Goal: Information Seeking & Learning: Learn about a topic

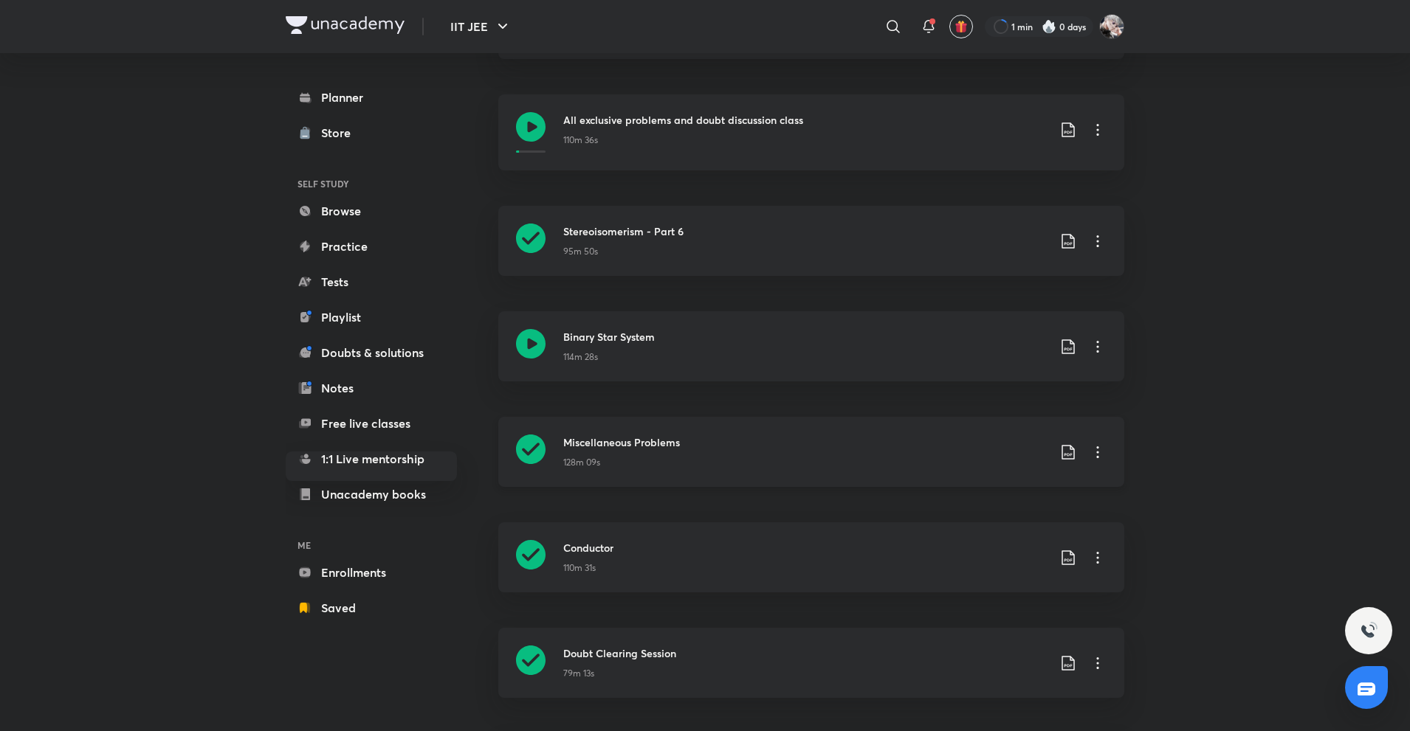
scroll to position [705, 0]
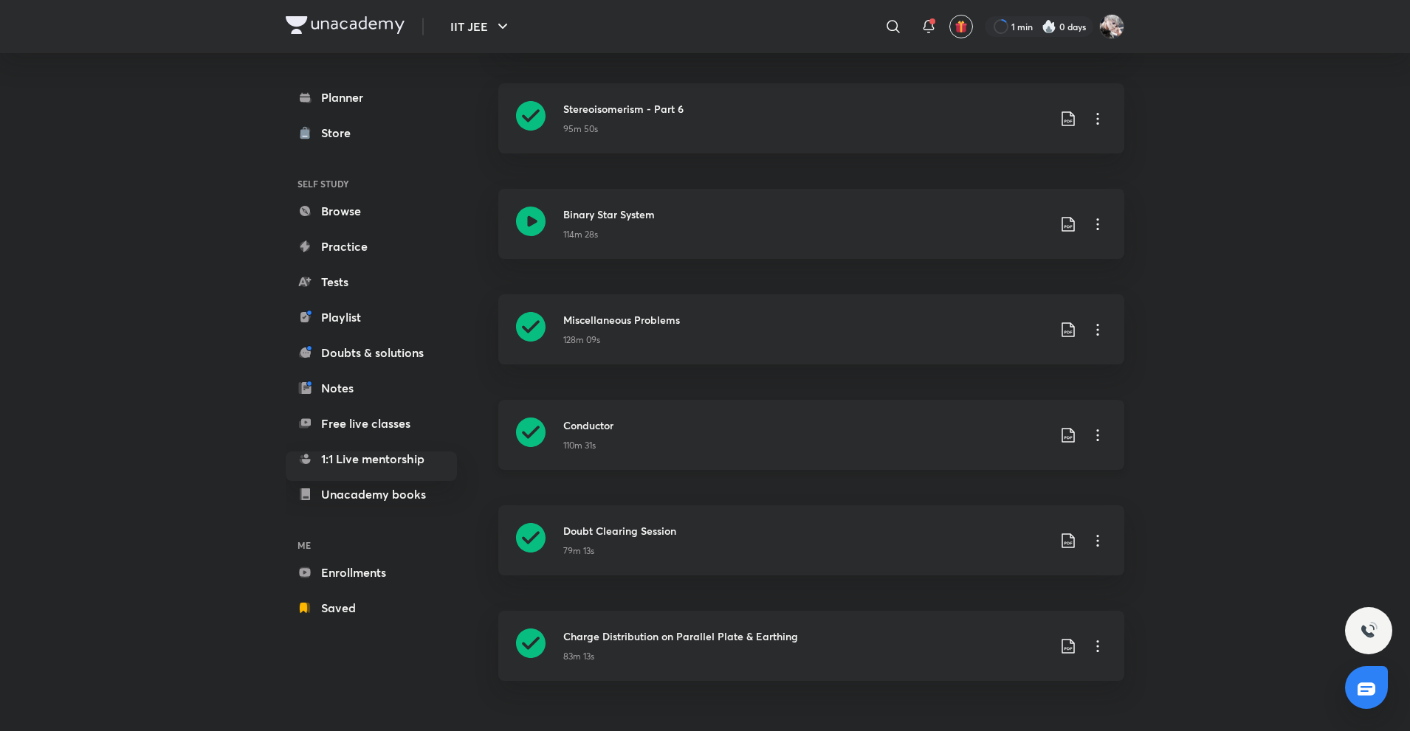
click at [1100, 435] on icon at bounding box center [1098, 436] width 18 height 18
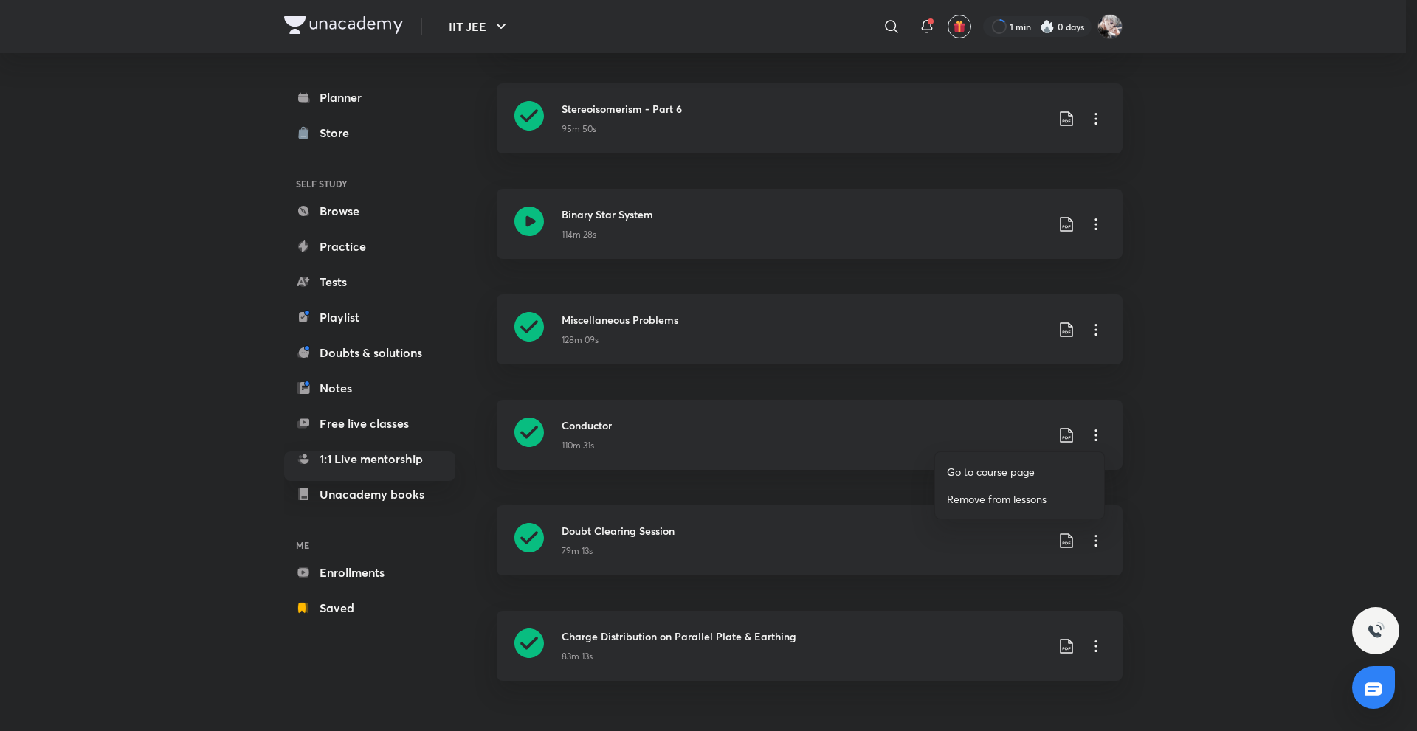
click at [1010, 468] on p "Go to course page" at bounding box center [991, 471] width 88 height 15
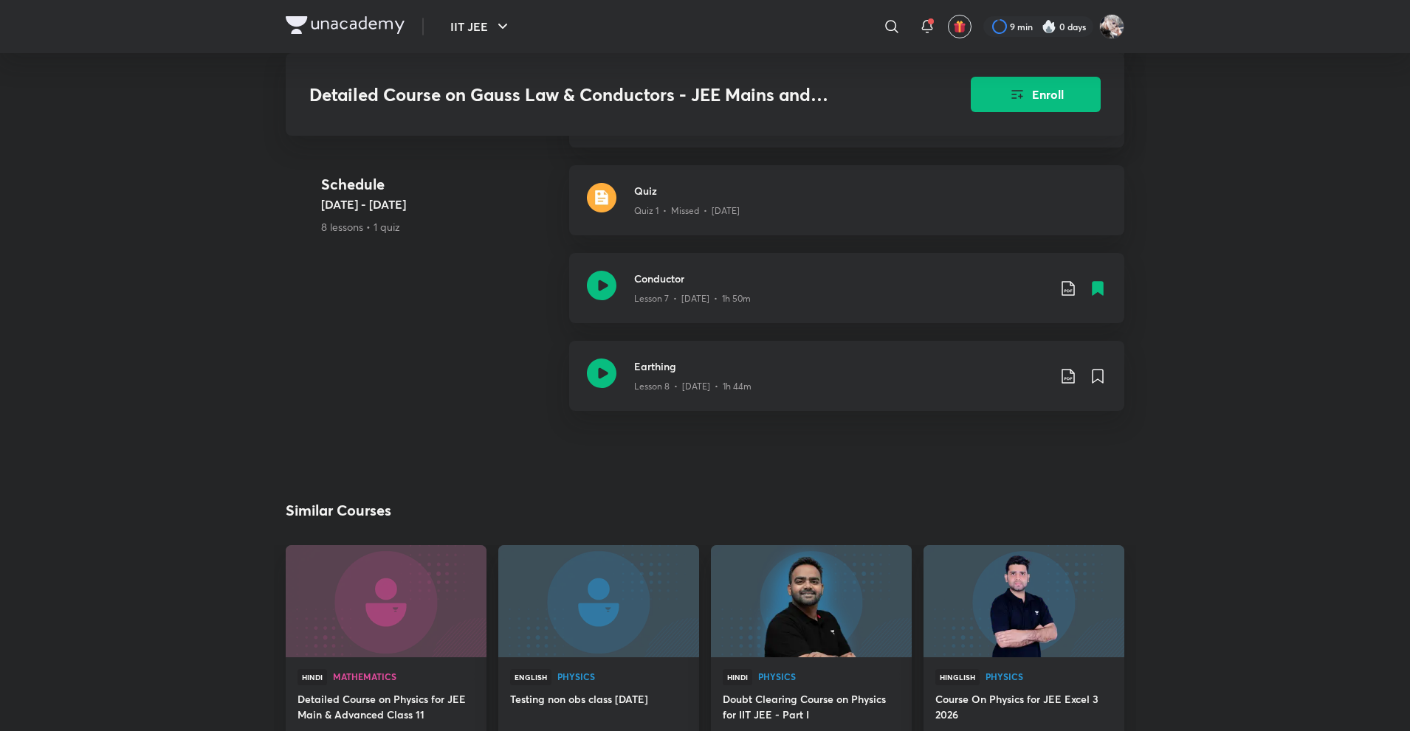
scroll to position [1339, 0]
click at [673, 341] on div "Earthing Lesson 8 • Sep 2 • 1h 44m" at bounding box center [846, 375] width 555 height 70
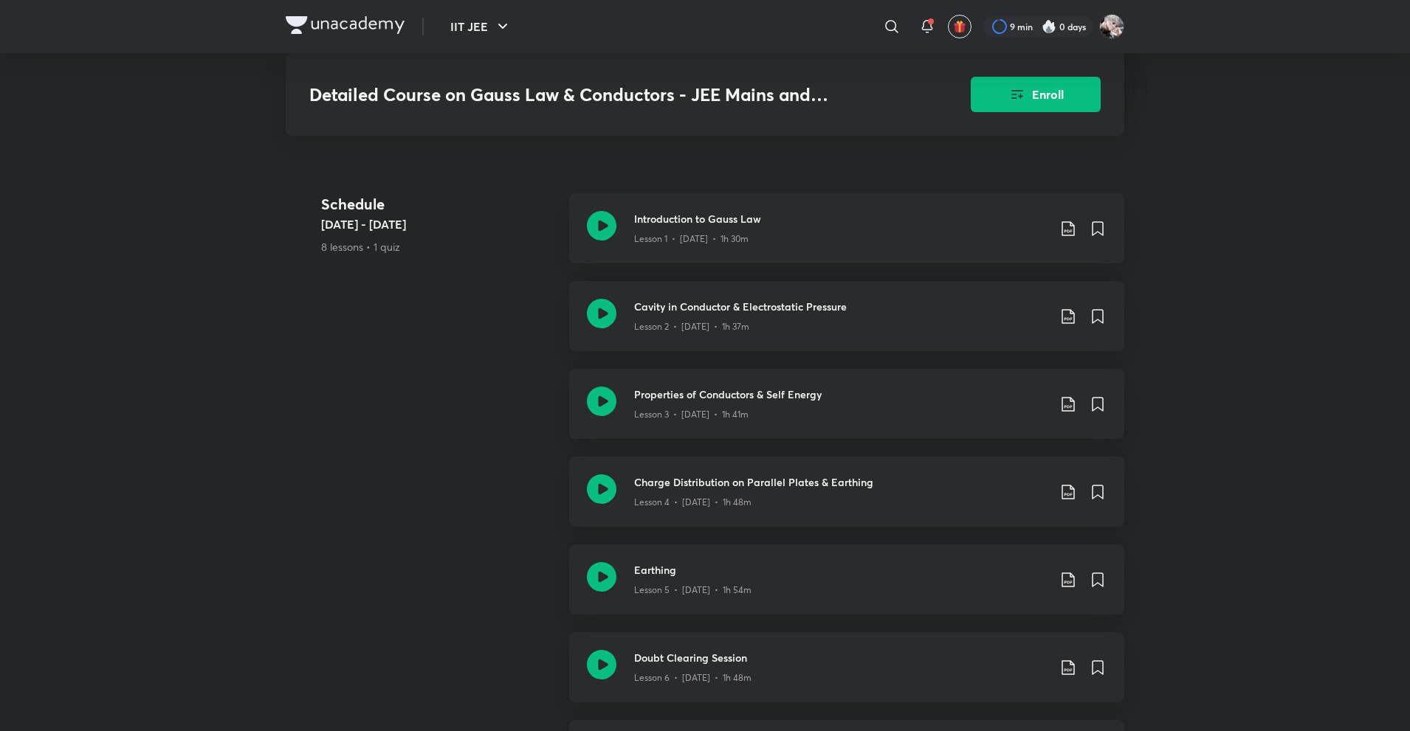
scroll to position [785, 0]
click at [1070, 210] on div "Introduction to Gauss Law Lesson 1 • Aug 12 • 1h 30m" at bounding box center [870, 227] width 472 height 35
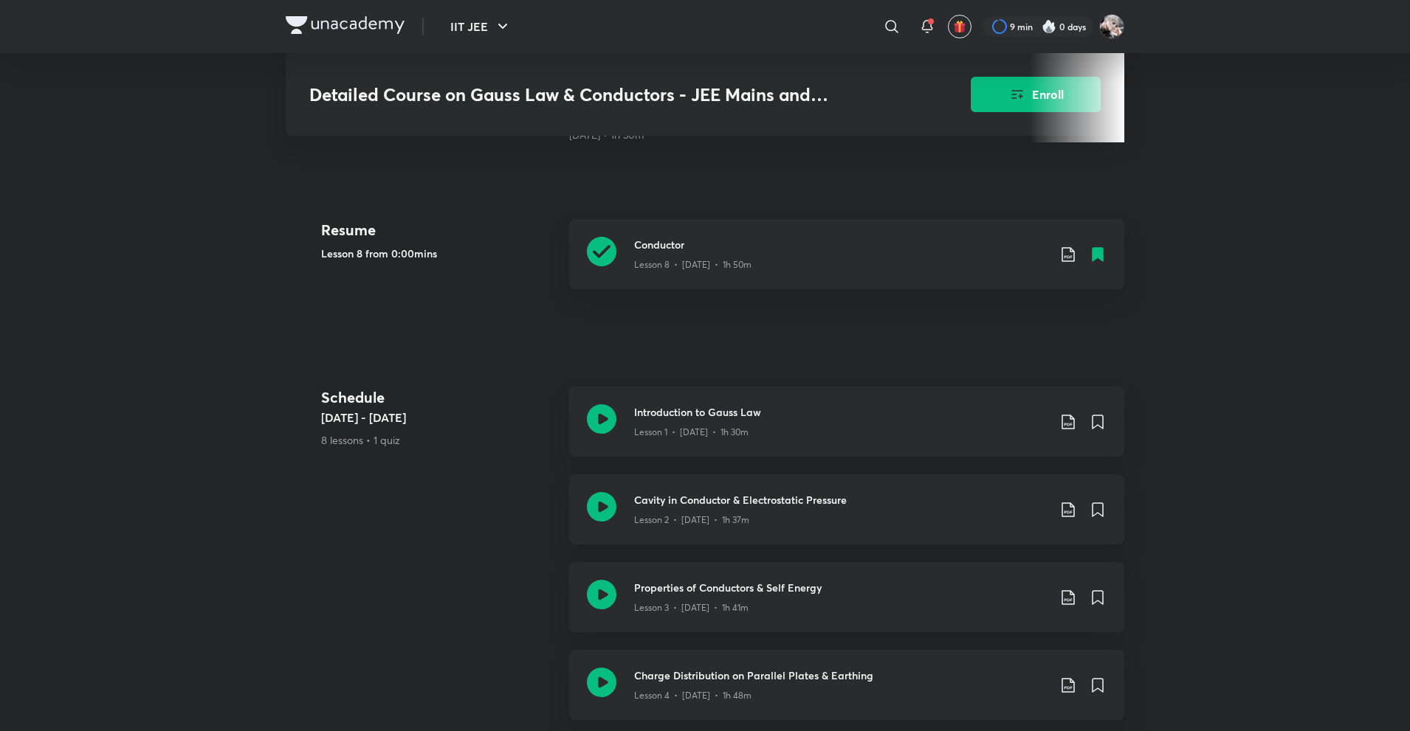
scroll to position [738, 0]
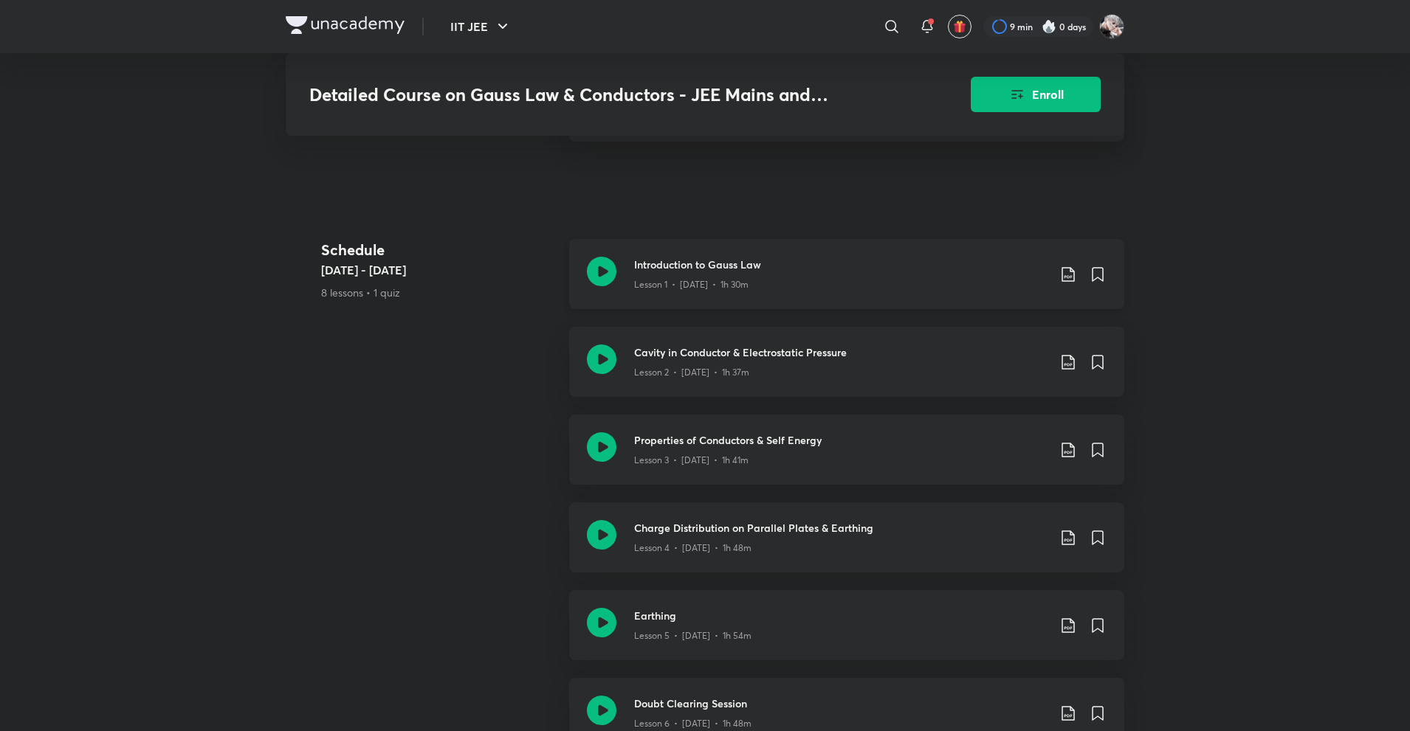
click at [1067, 266] on icon at bounding box center [1068, 275] width 18 height 18
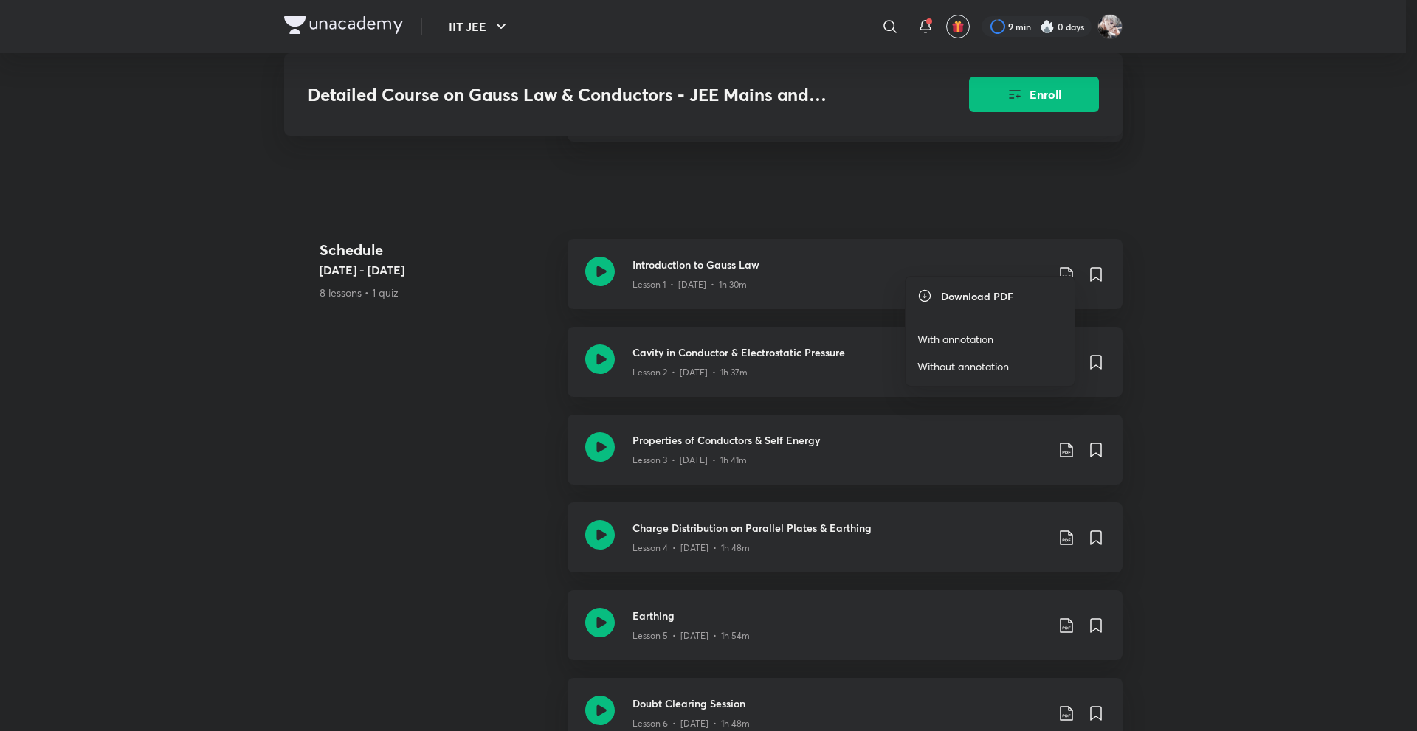
click at [974, 334] on p "With annotation" at bounding box center [955, 338] width 76 height 15
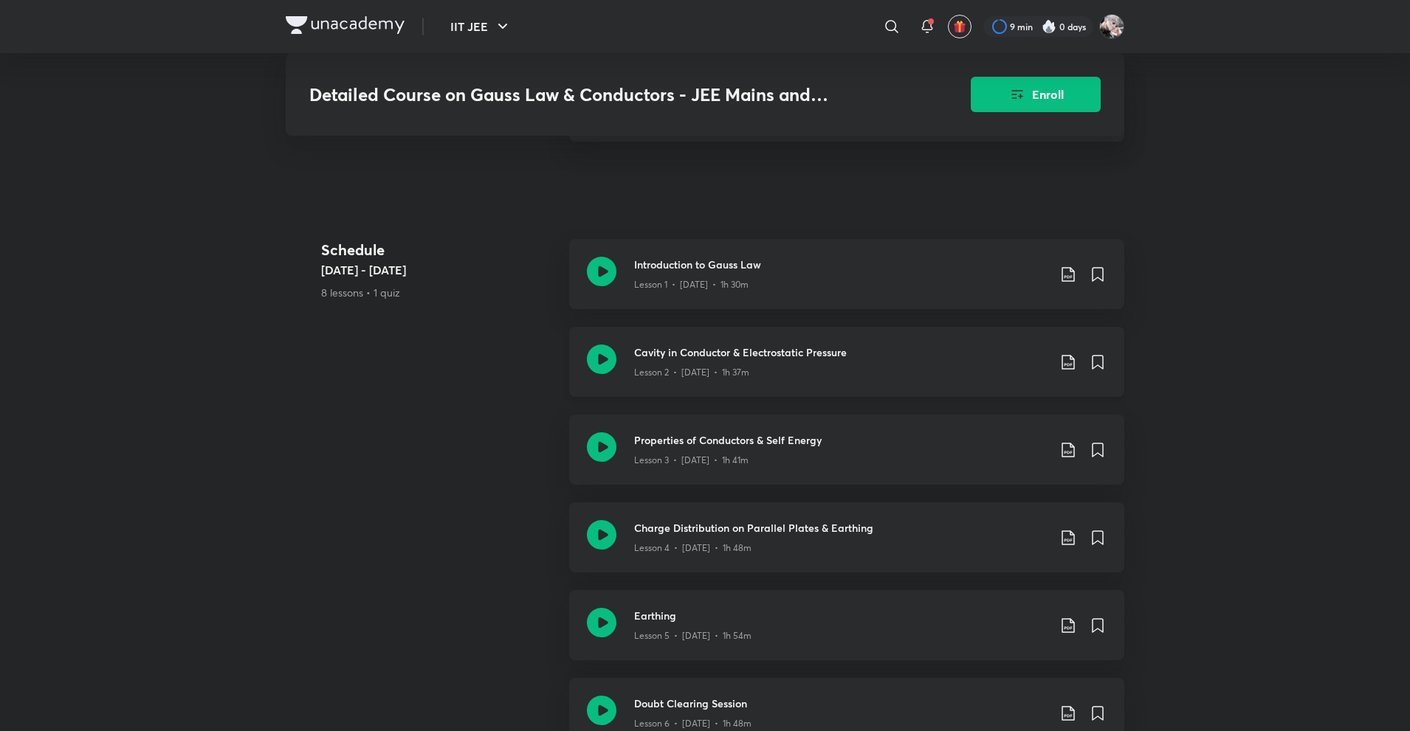
scroll to position [886, 0]
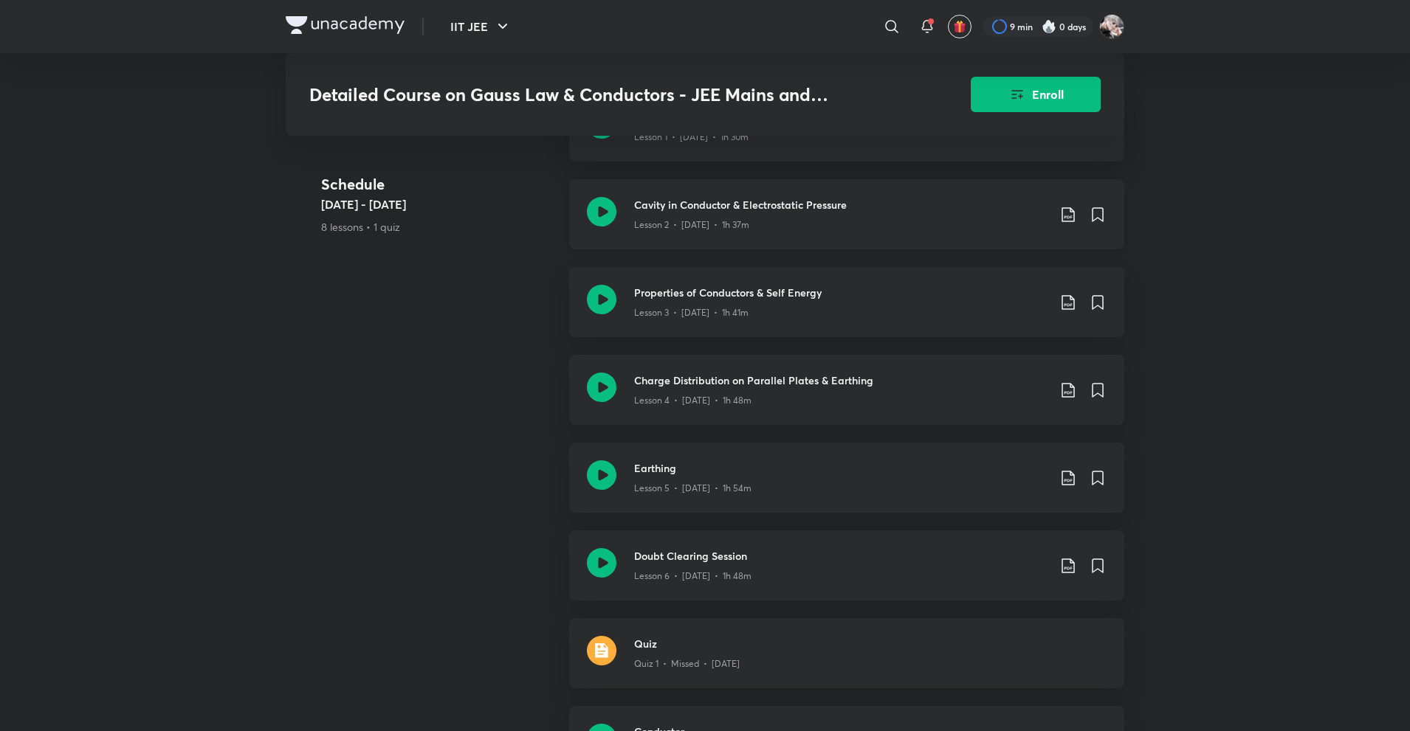
click at [1064, 206] on icon at bounding box center [1068, 215] width 18 height 18
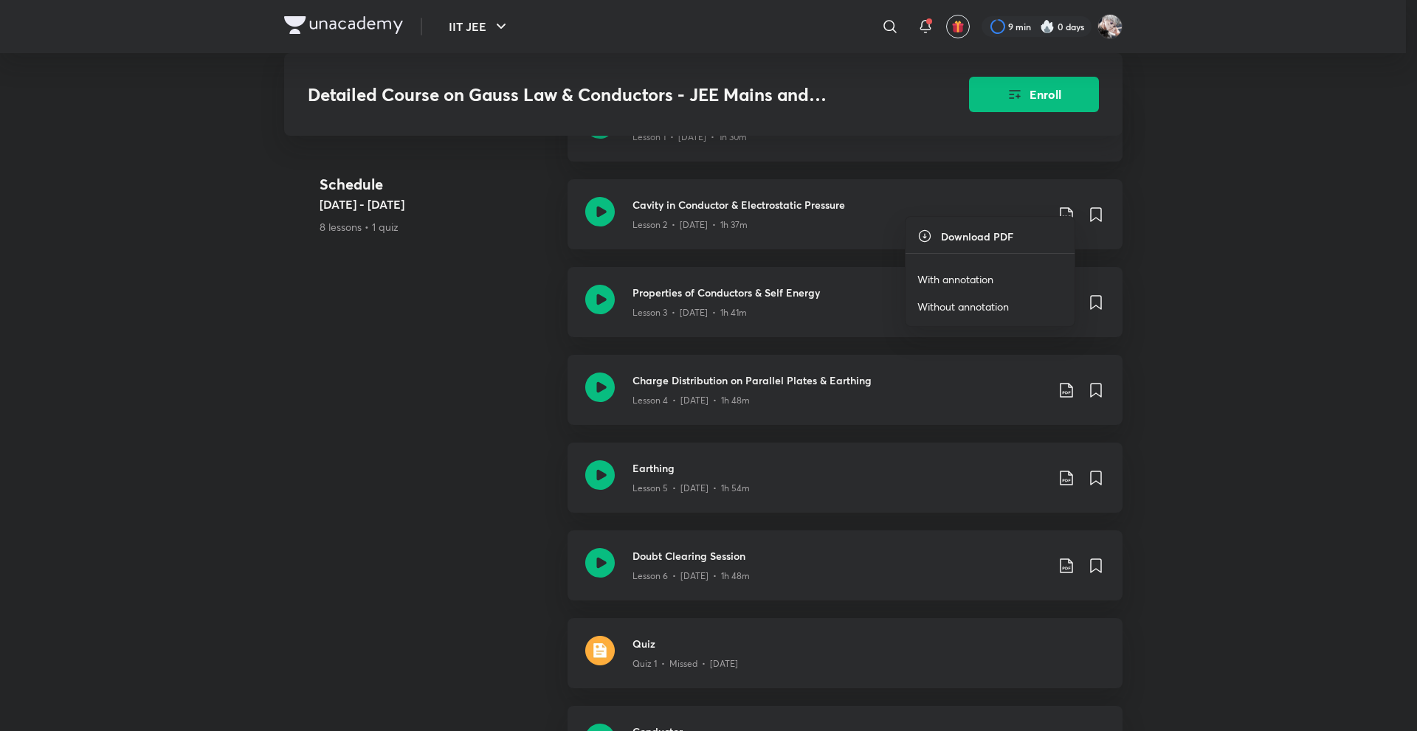
click at [945, 280] on p "With annotation" at bounding box center [955, 279] width 76 height 15
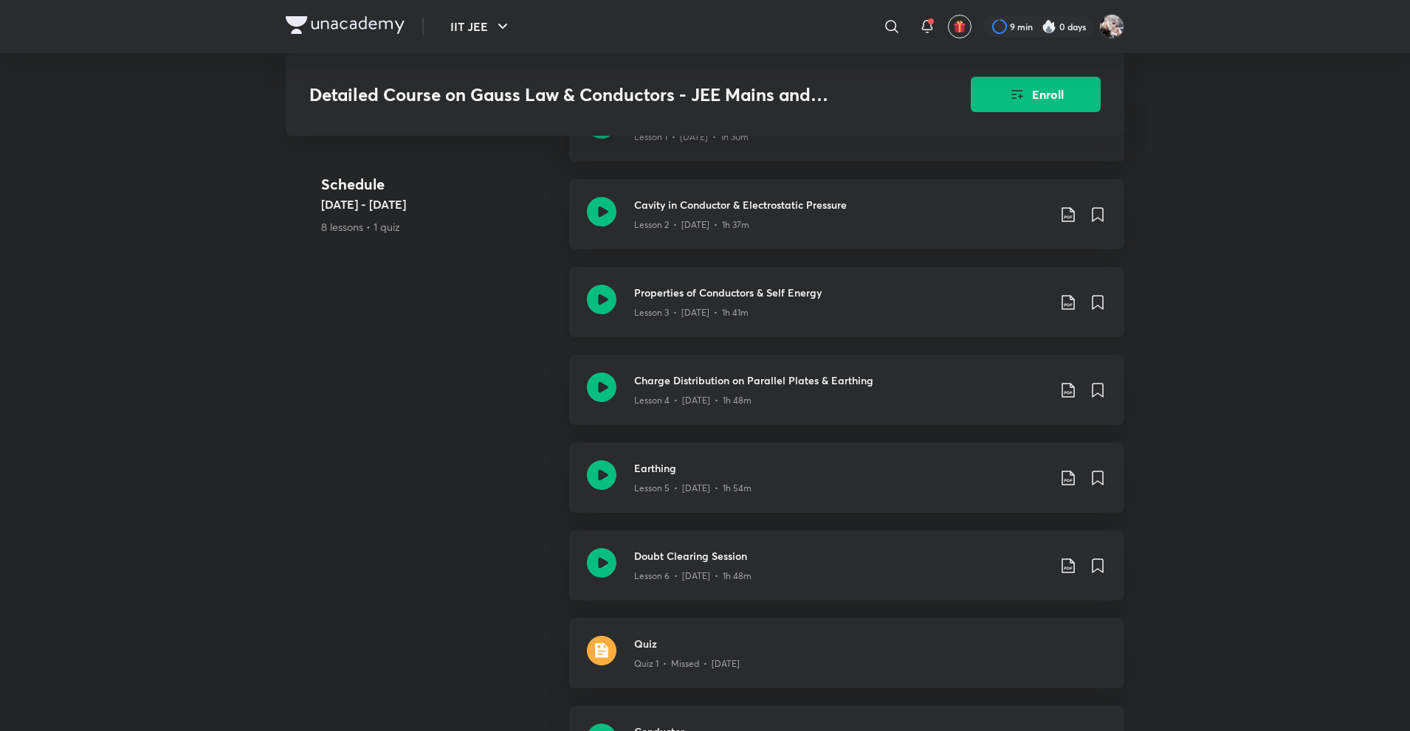
click at [1064, 294] on icon at bounding box center [1068, 303] width 18 height 18
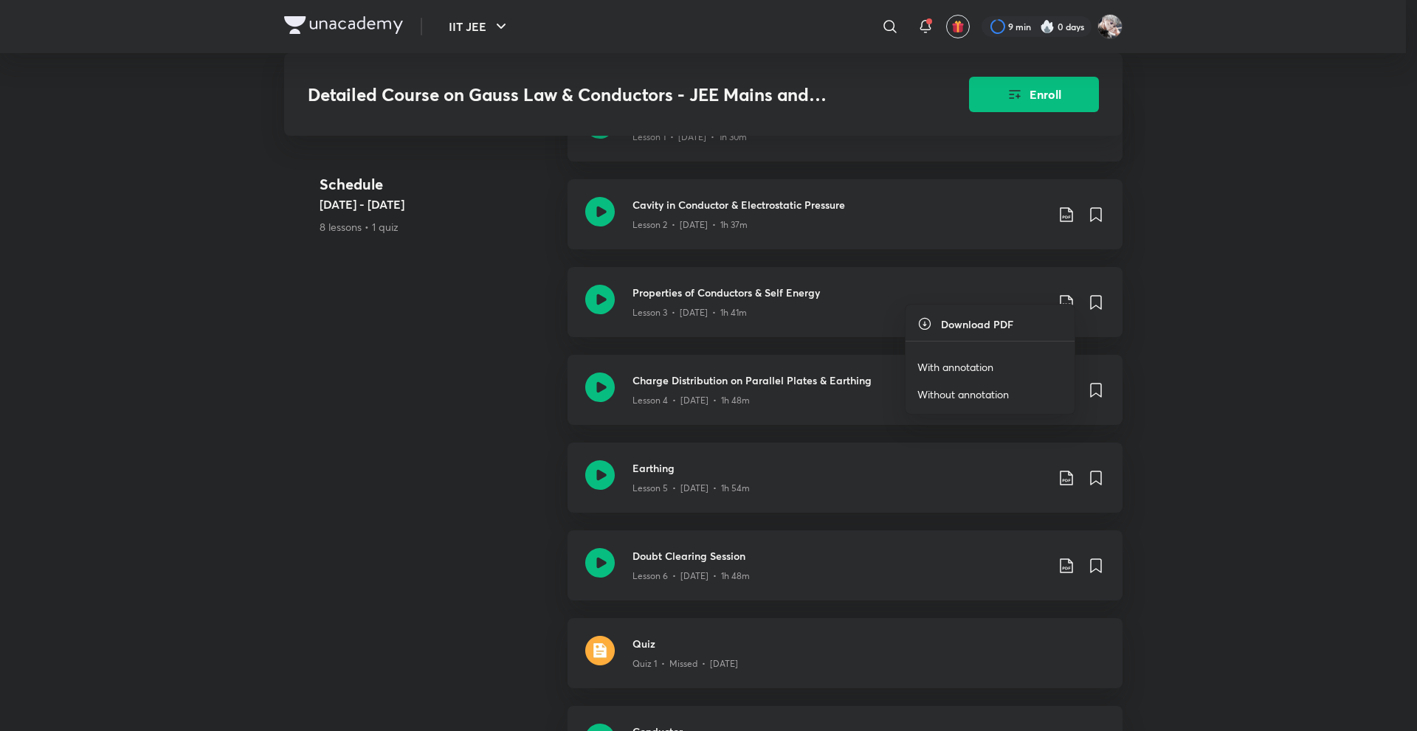
click at [969, 365] on p "With annotation" at bounding box center [955, 366] width 76 height 15
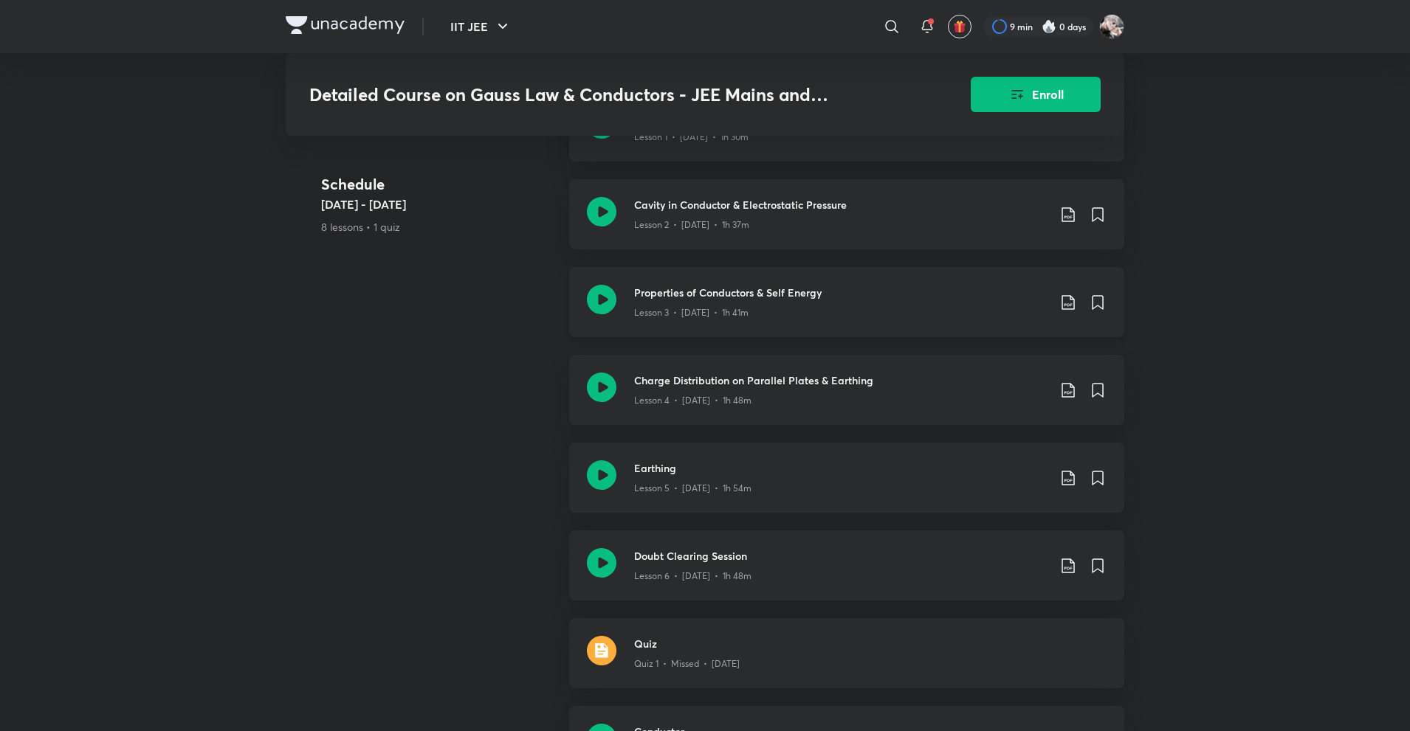
click at [1069, 294] on icon at bounding box center [1068, 303] width 18 height 18
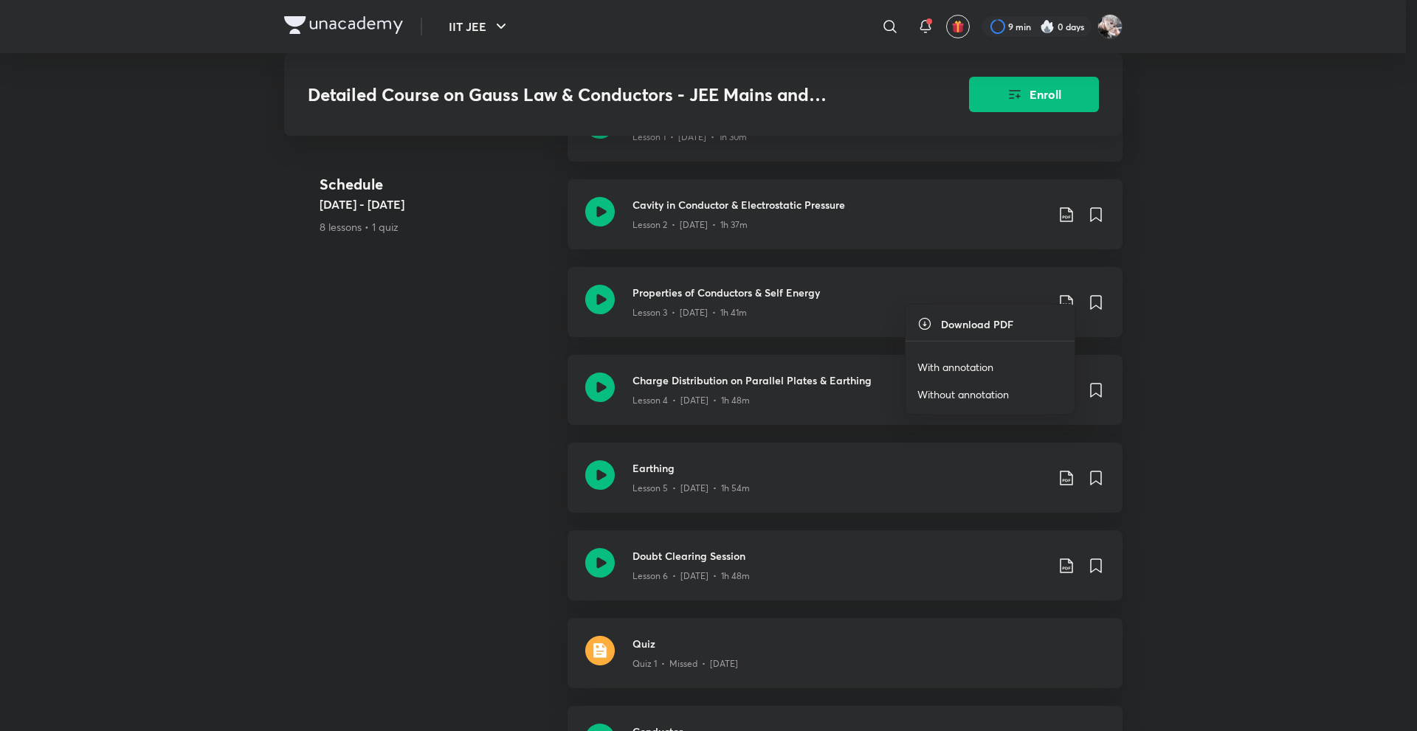
click at [961, 365] on p "With annotation" at bounding box center [955, 366] width 76 height 15
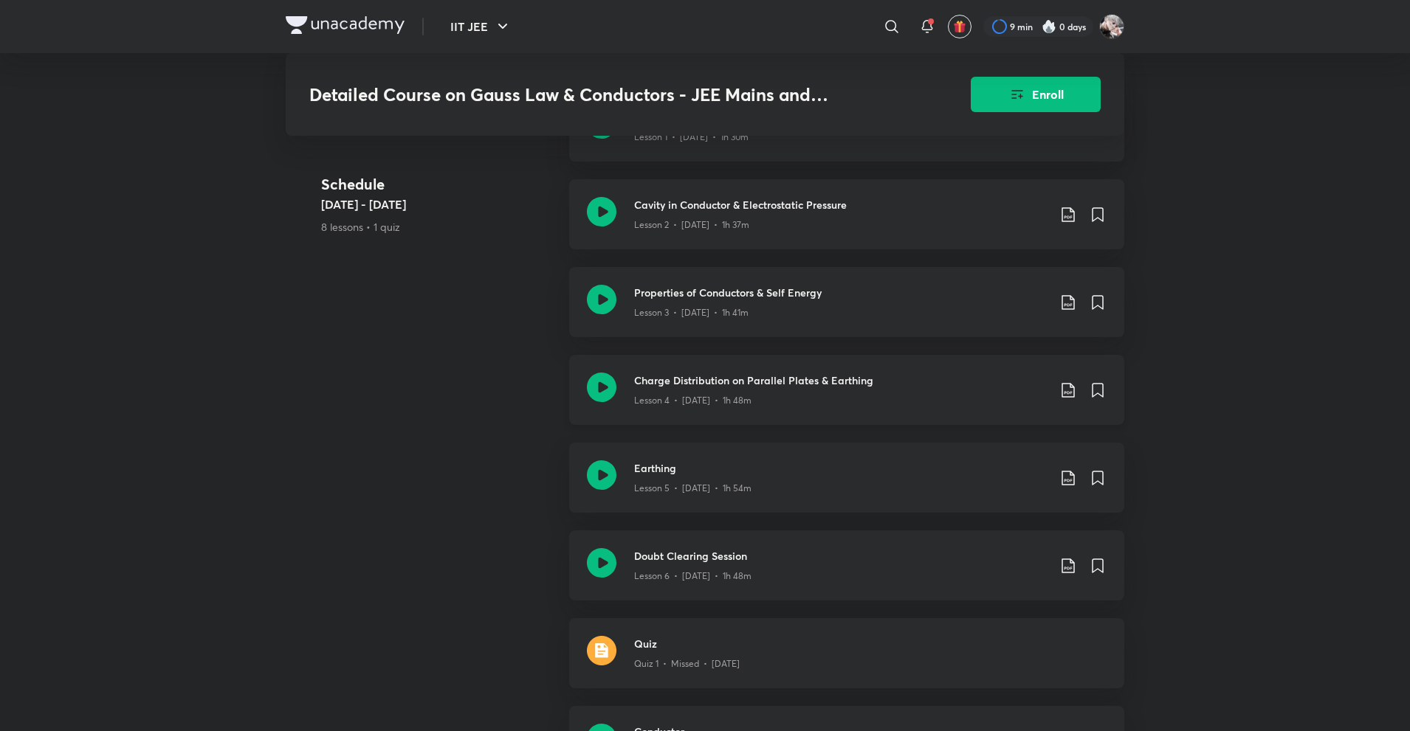
click at [1064, 382] on icon at bounding box center [1068, 391] width 18 height 18
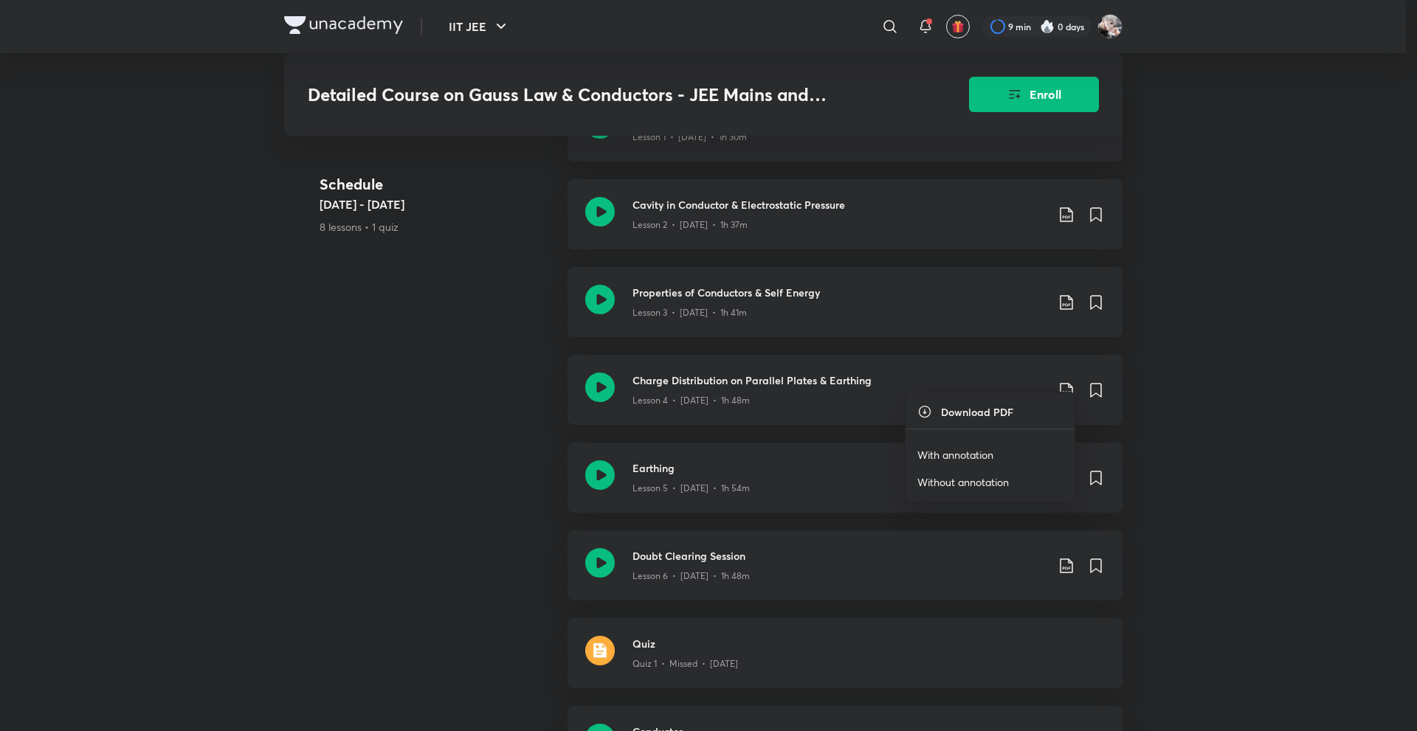
click at [959, 460] on p "With annotation" at bounding box center [955, 454] width 76 height 15
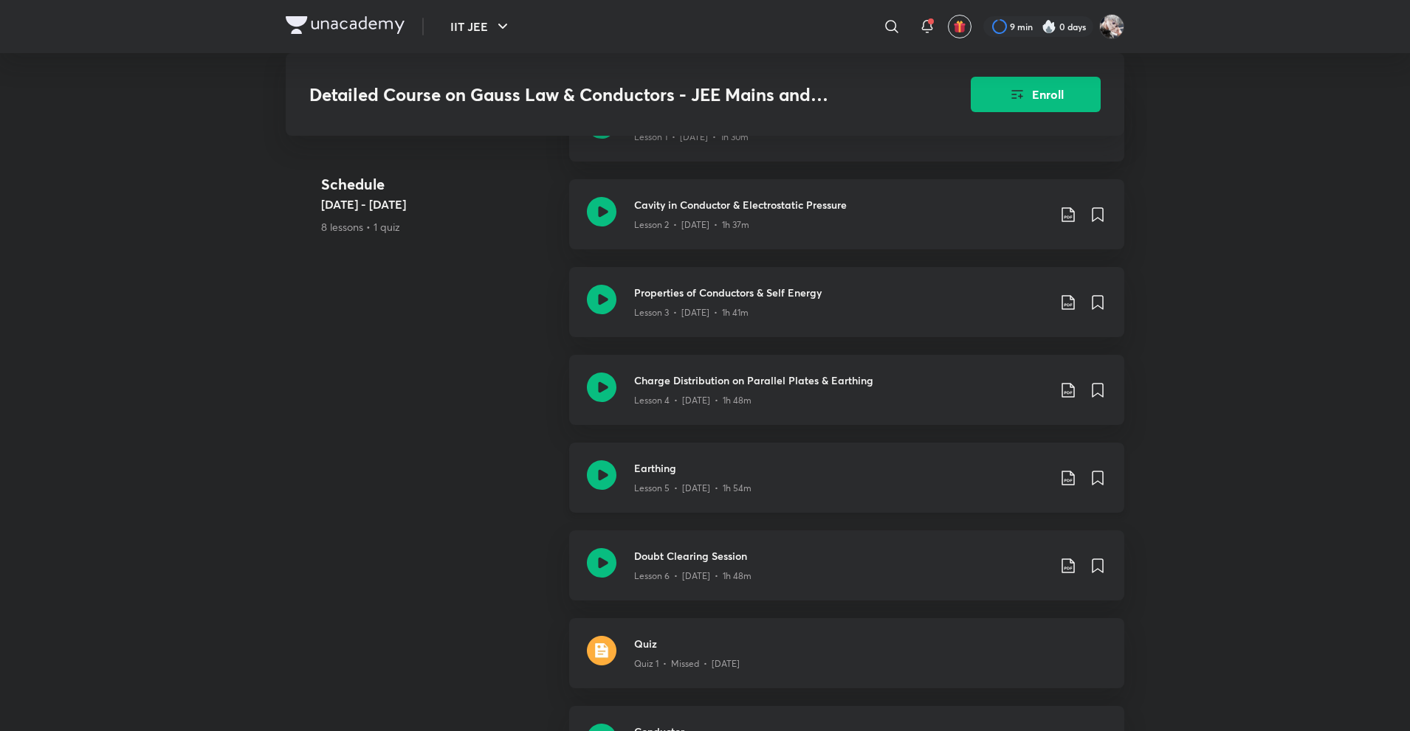
click at [1069, 471] on icon at bounding box center [1067, 478] width 13 height 15
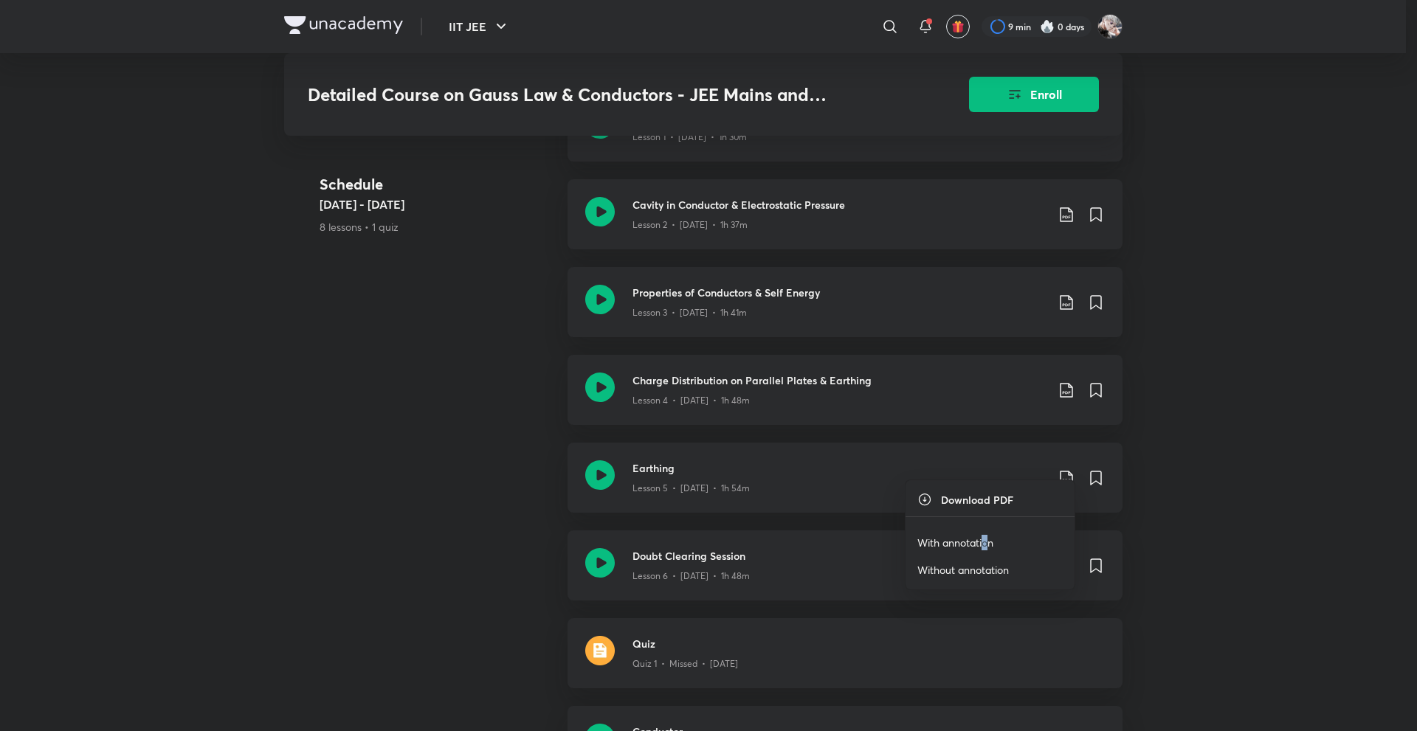
click at [984, 548] on p "With annotation" at bounding box center [955, 542] width 76 height 15
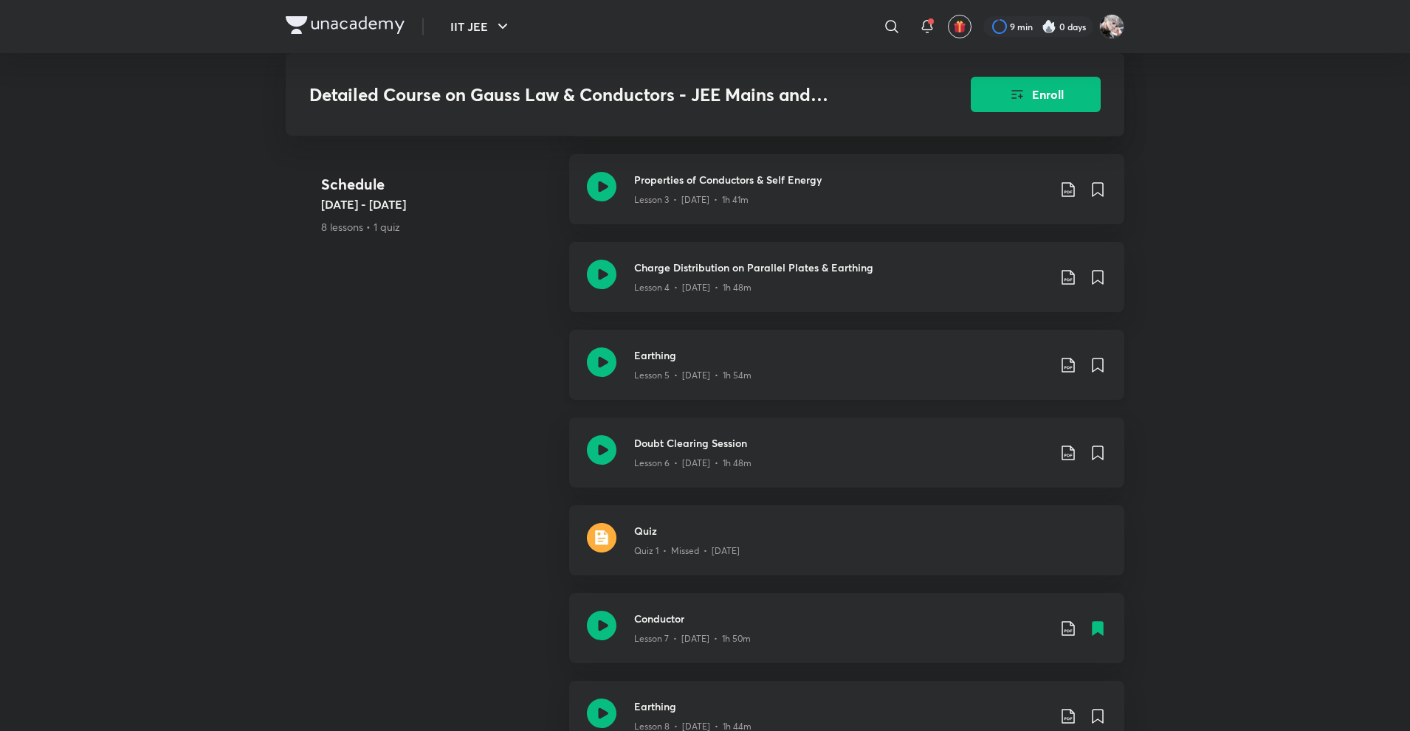
scroll to position [1033, 0]
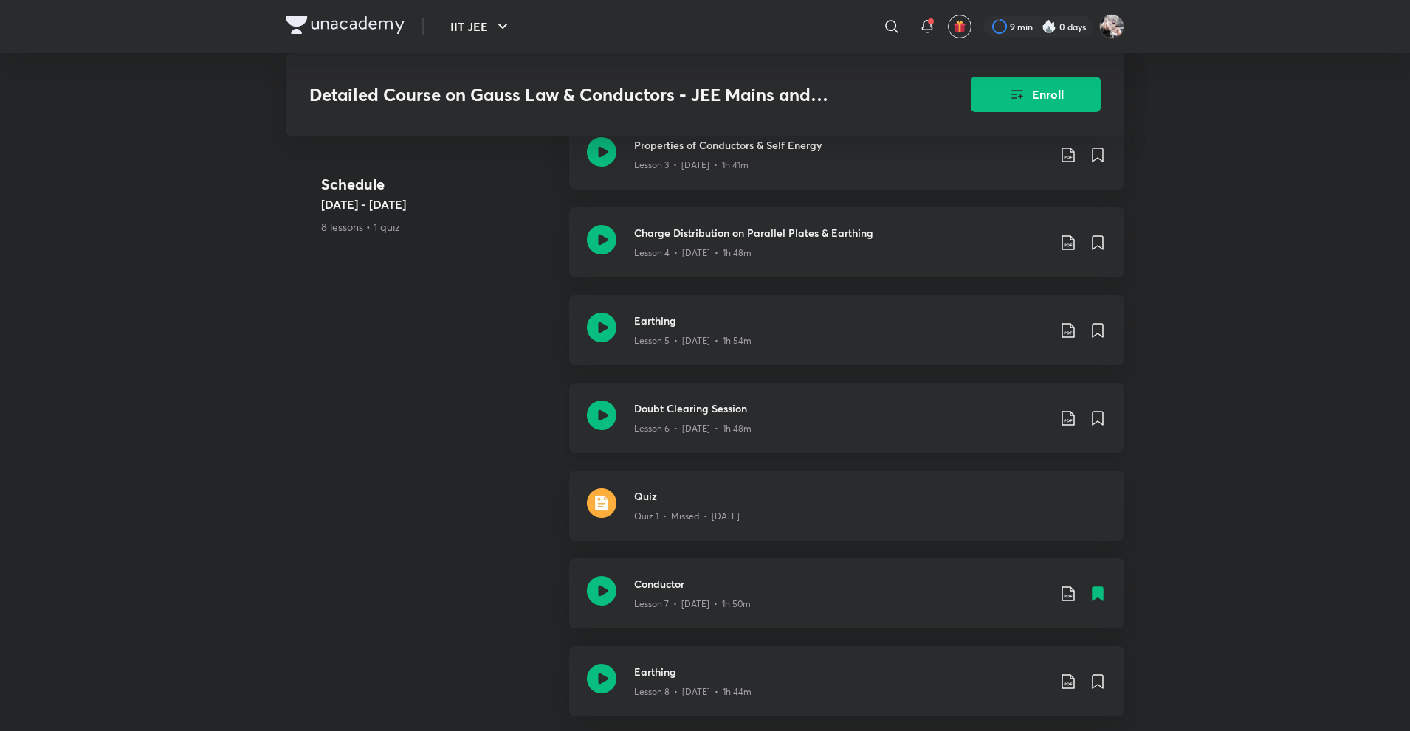
click at [1069, 411] on icon at bounding box center [1067, 418] width 13 height 15
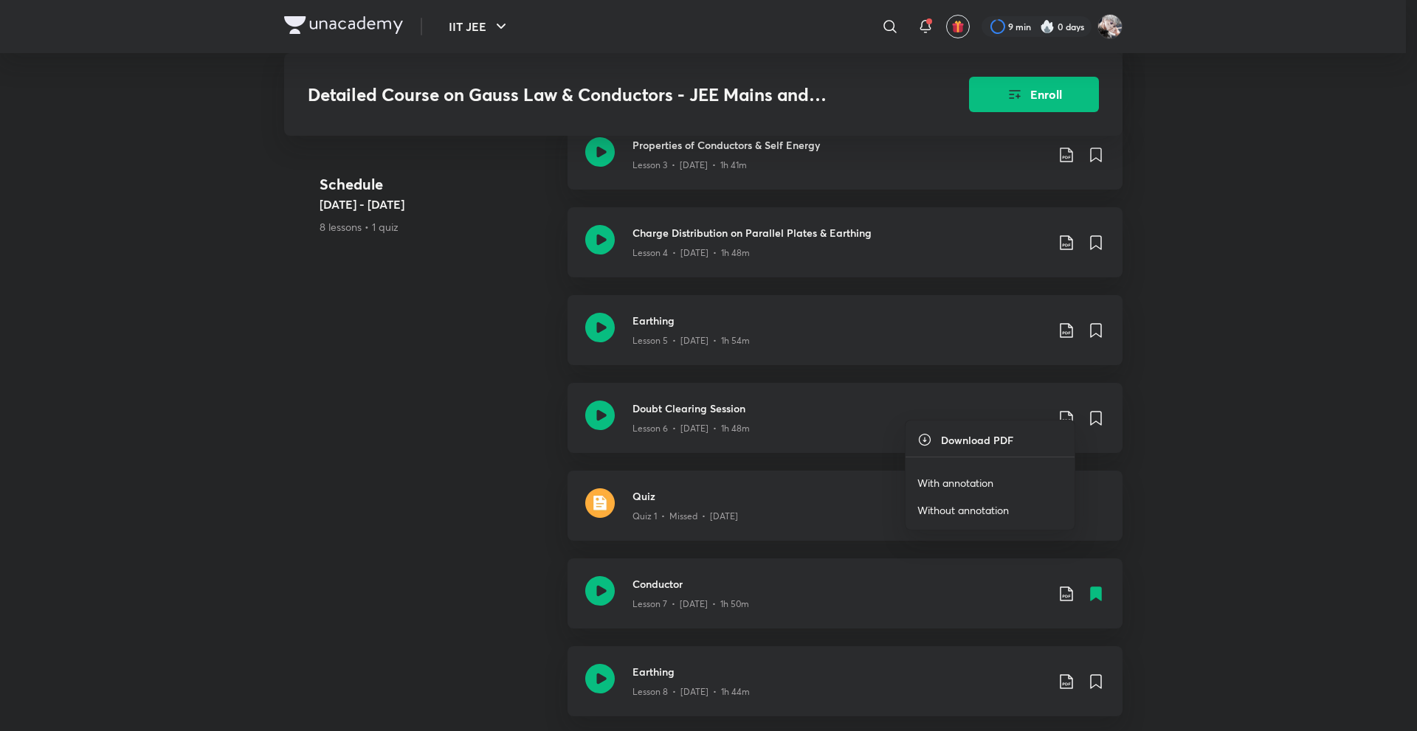
click at [982, 475] on p "With annotation" at bounding box center [955, 482] width 76 height 15
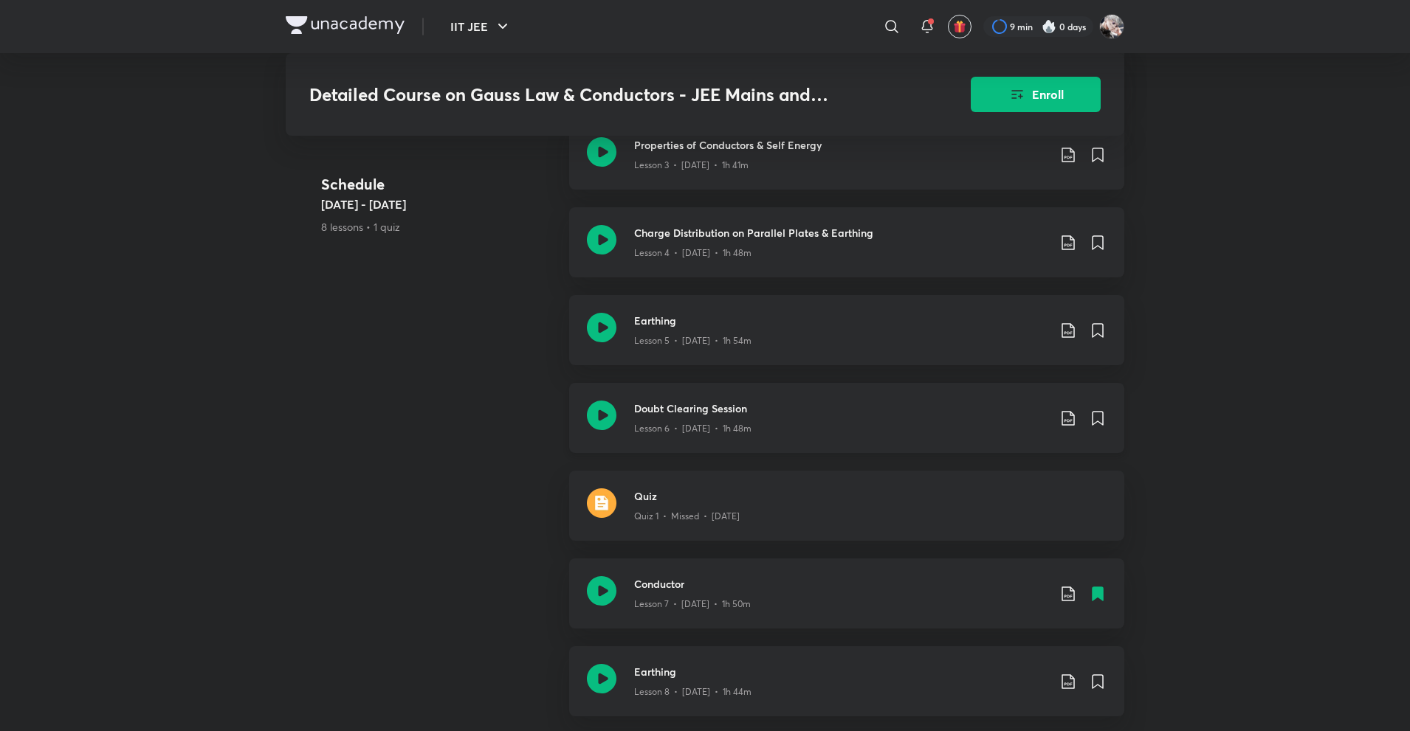
scroll to position [1181, 0]
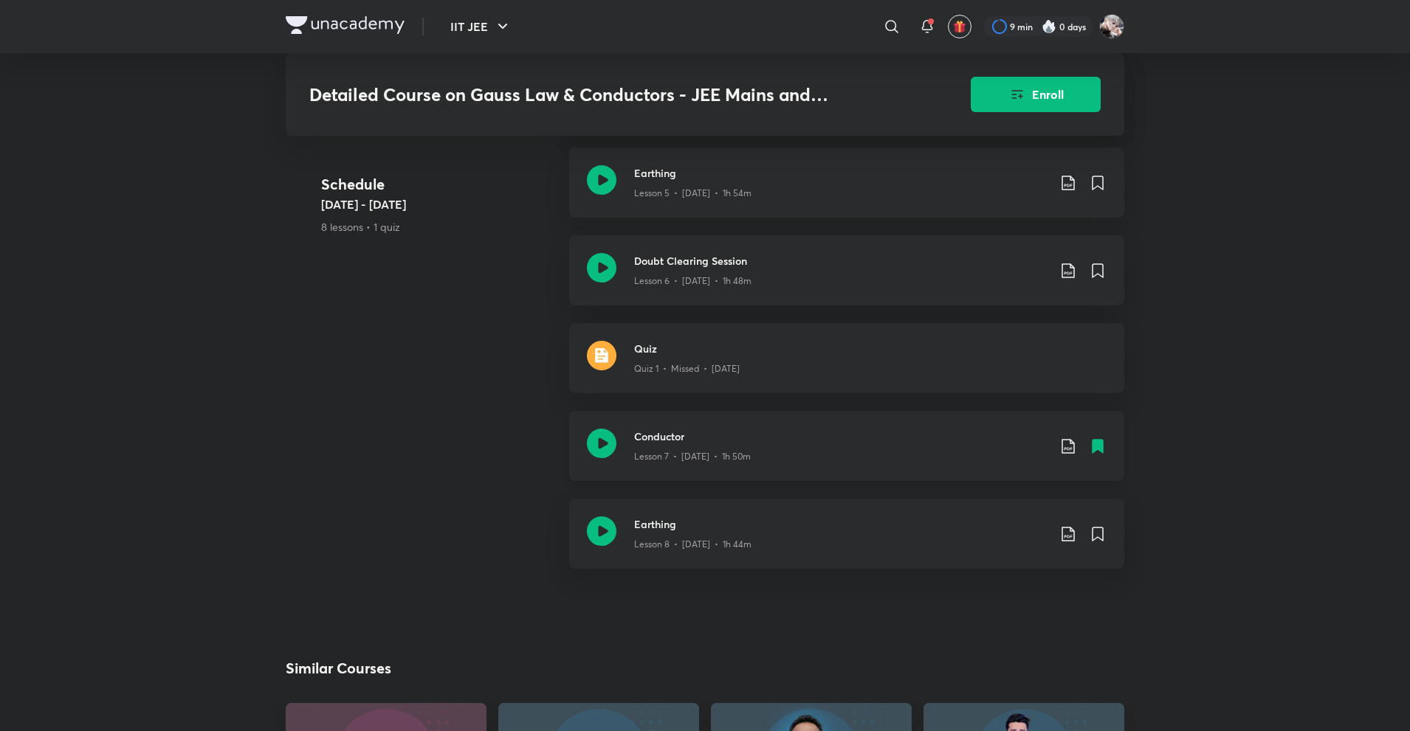
click at [1069, 438] on icon at bounding box center [1068, 447] width 18 height 18
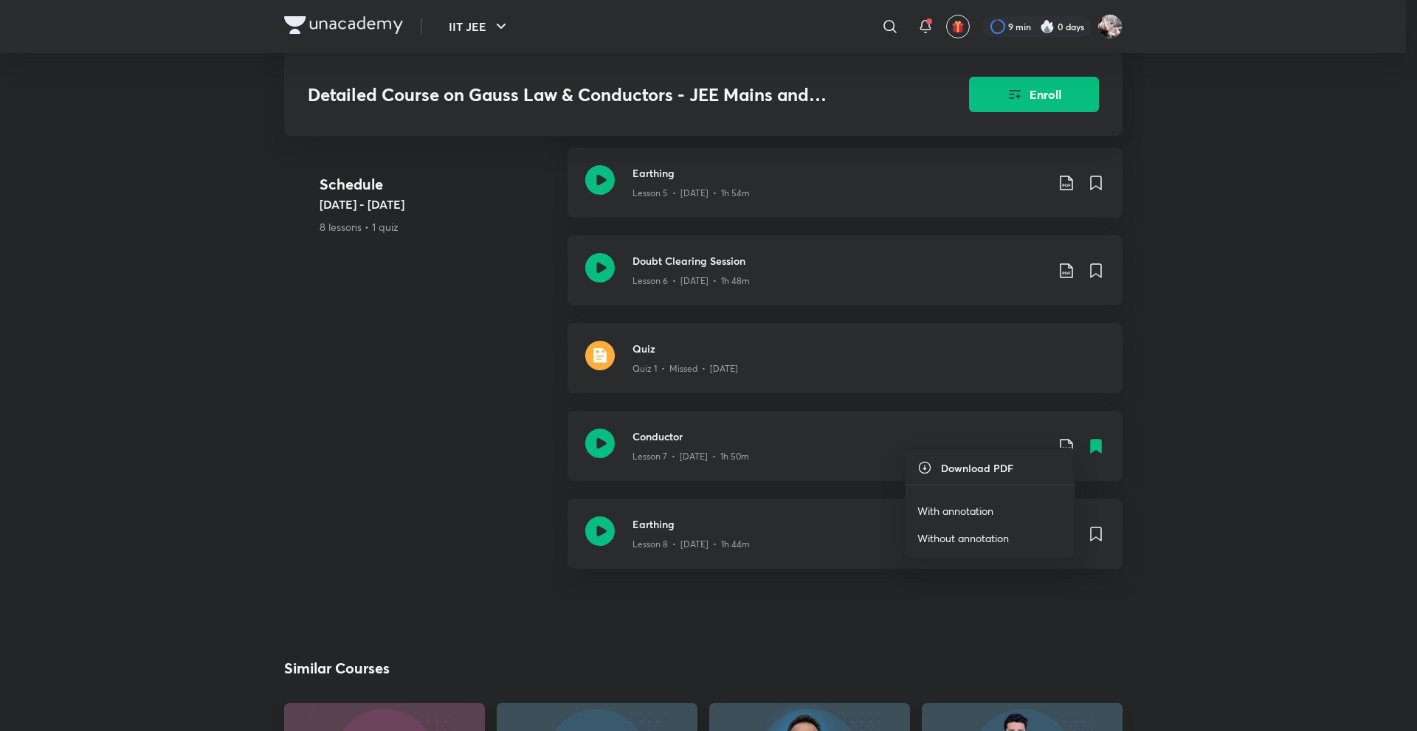
click at [930, 514] on p "With annotation" at bounding box center [955, 510] width 76 height 15
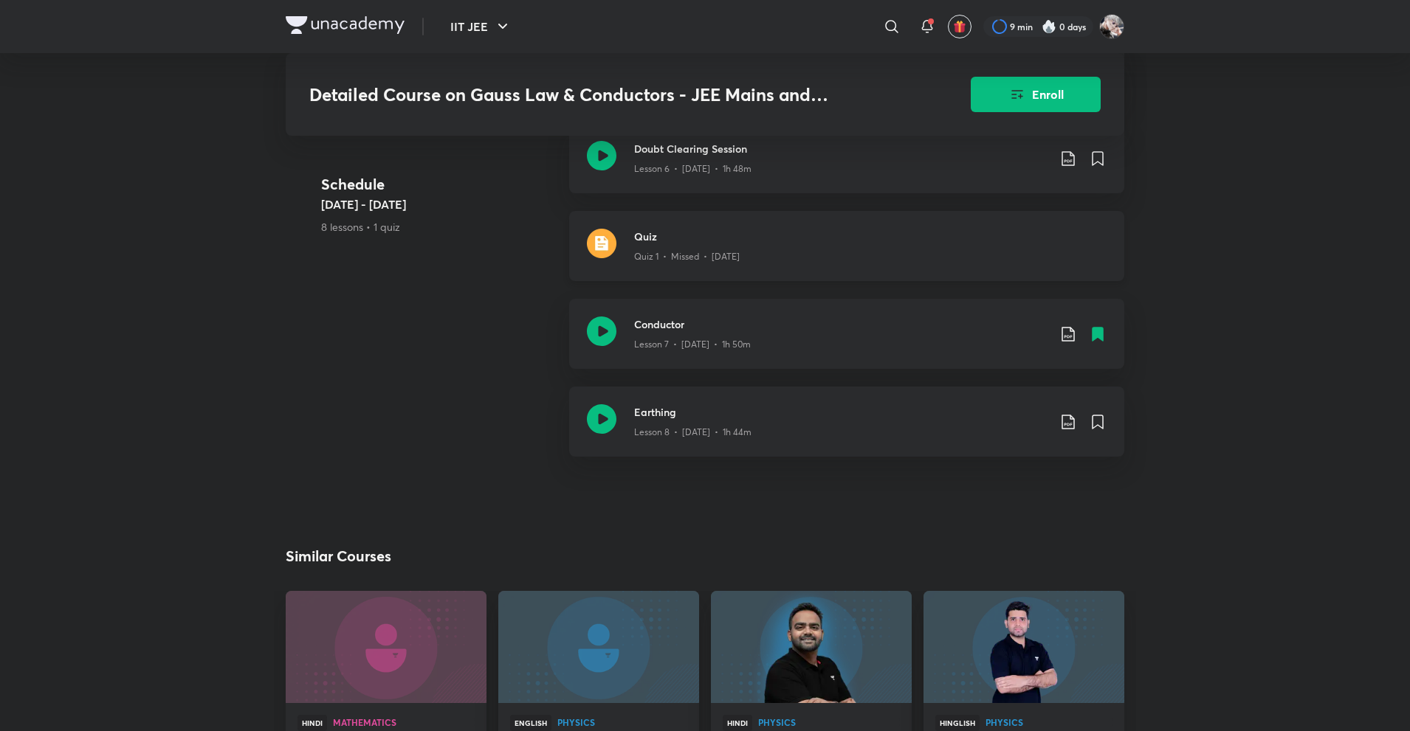
scroll to position [1328, 0]
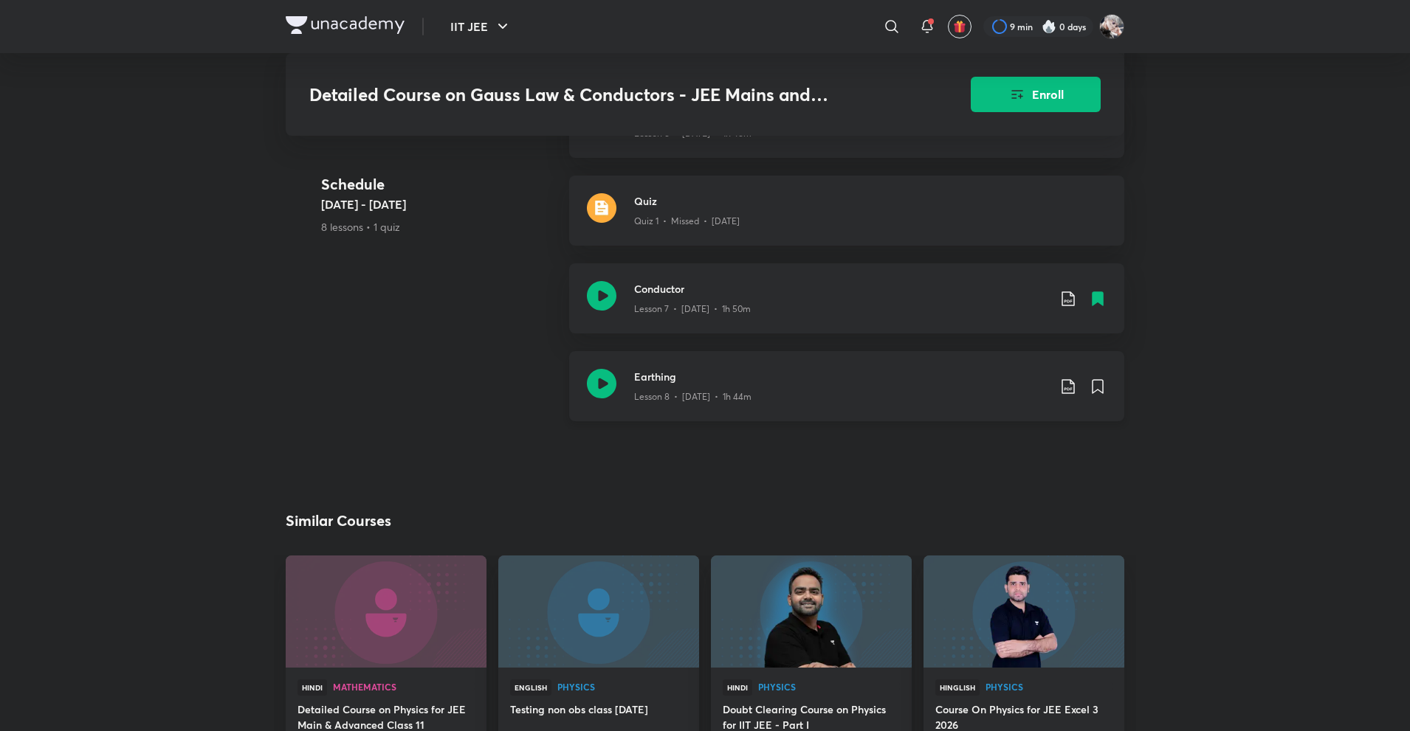
click at [1064, 378] on icon at bounding box center [1068, 387] width 18 height 18
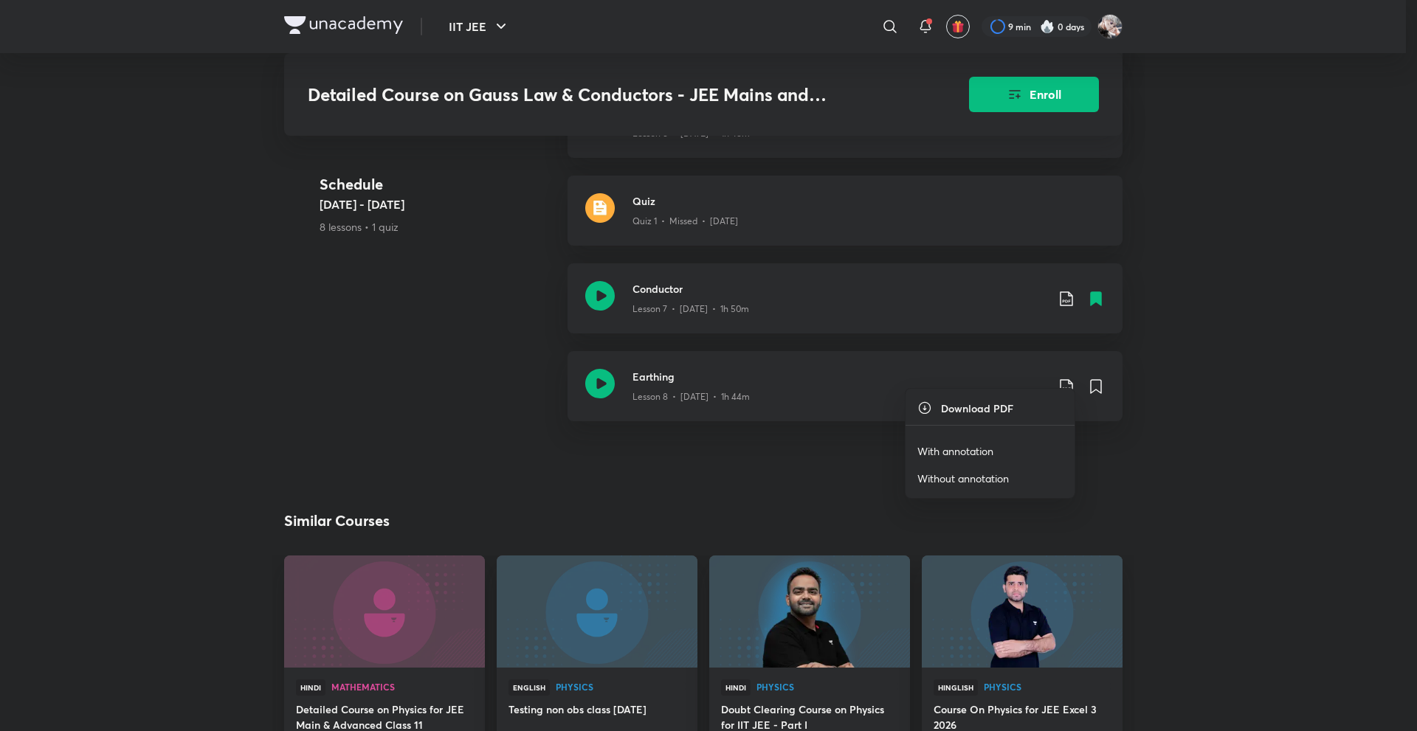
click at [959, 452] on p "With annotation" at bounding box center [955, 451] width 76 height 15
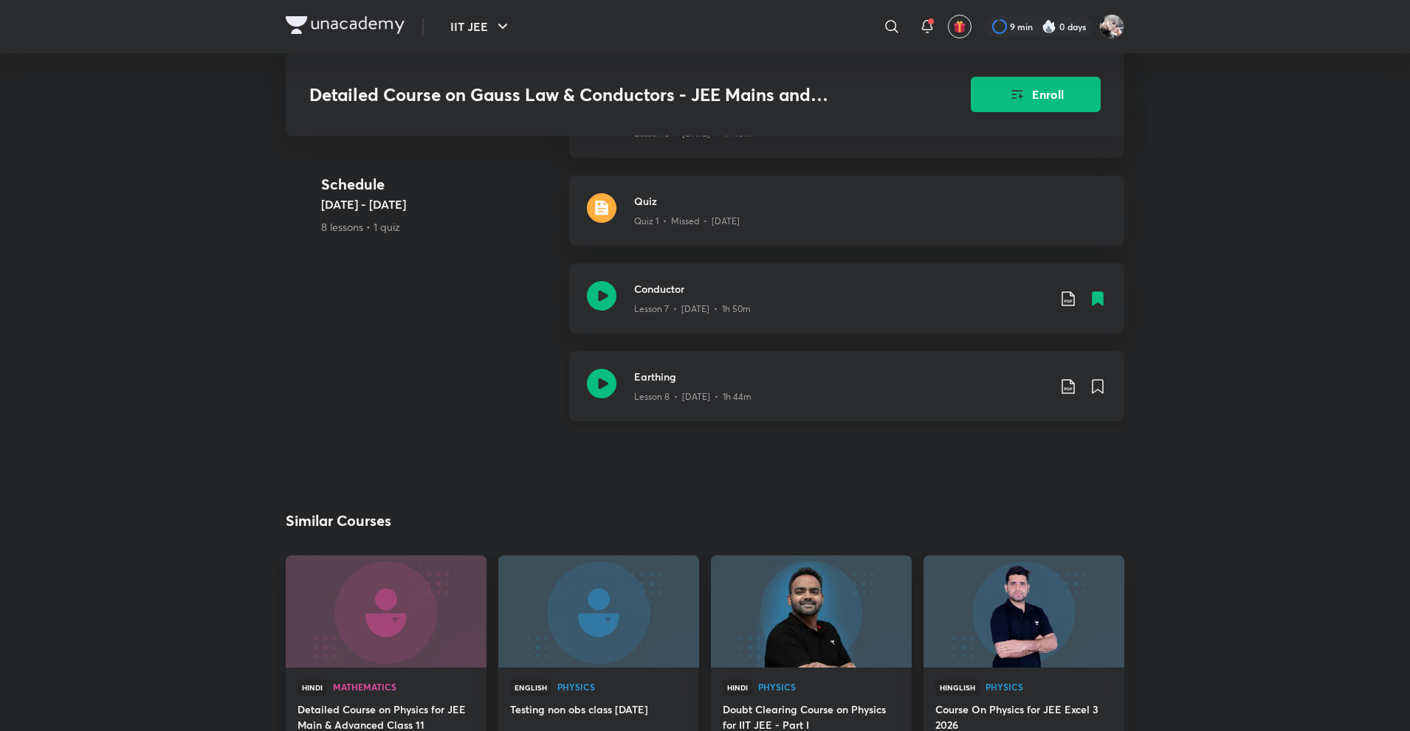
click at [744, 384] on div "Lesson 8 • [DATE] • 1h 44m" at bounding box center [840, 393] width 413 height 19
click at [1399, 720] on div at bounding box center [1399, 720] width 0 height 0
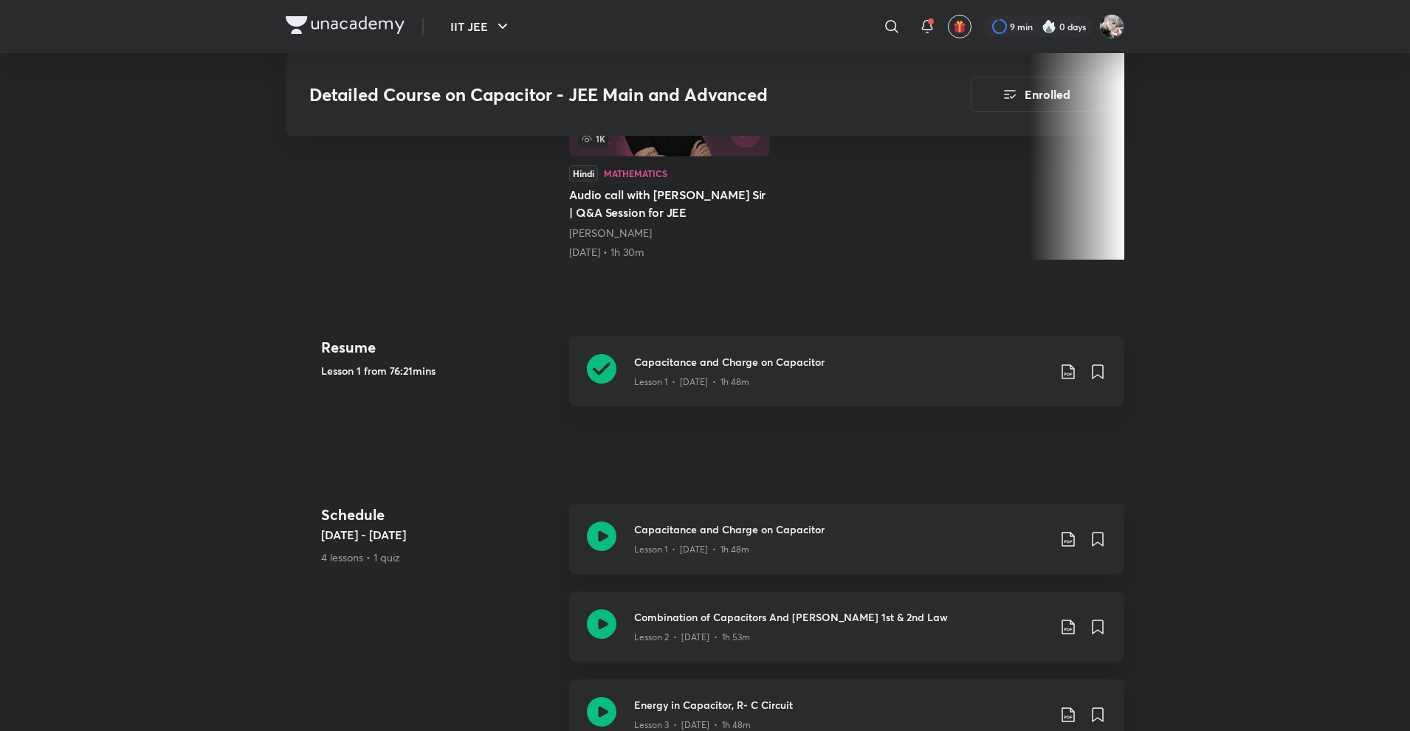
scroll to position [527, 0]
click at [725, 374] on div "Capacitance and Charge on Capacitor Lesson 1 • Sep 5 • 1h 48m" at bounding box center [846, 369] width 555 height 70
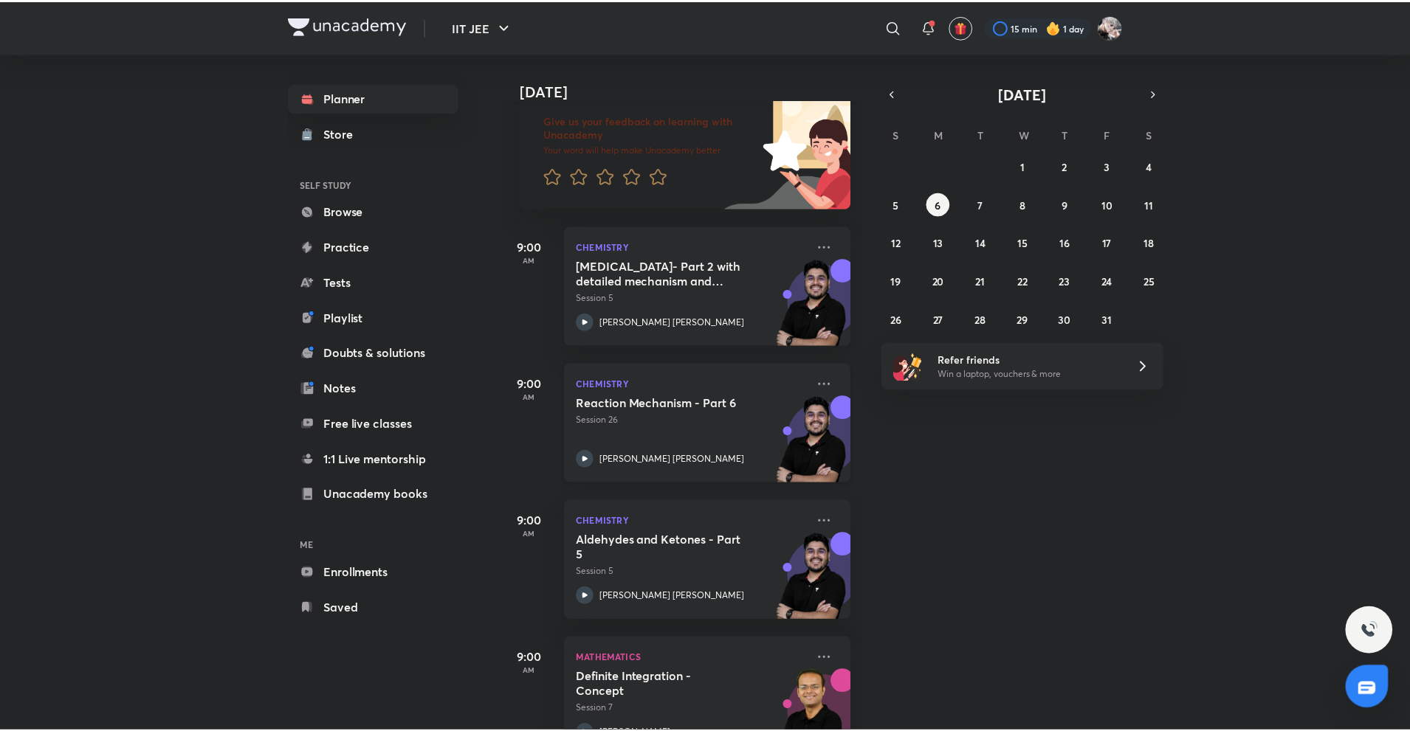
scroll to position [148, 0]
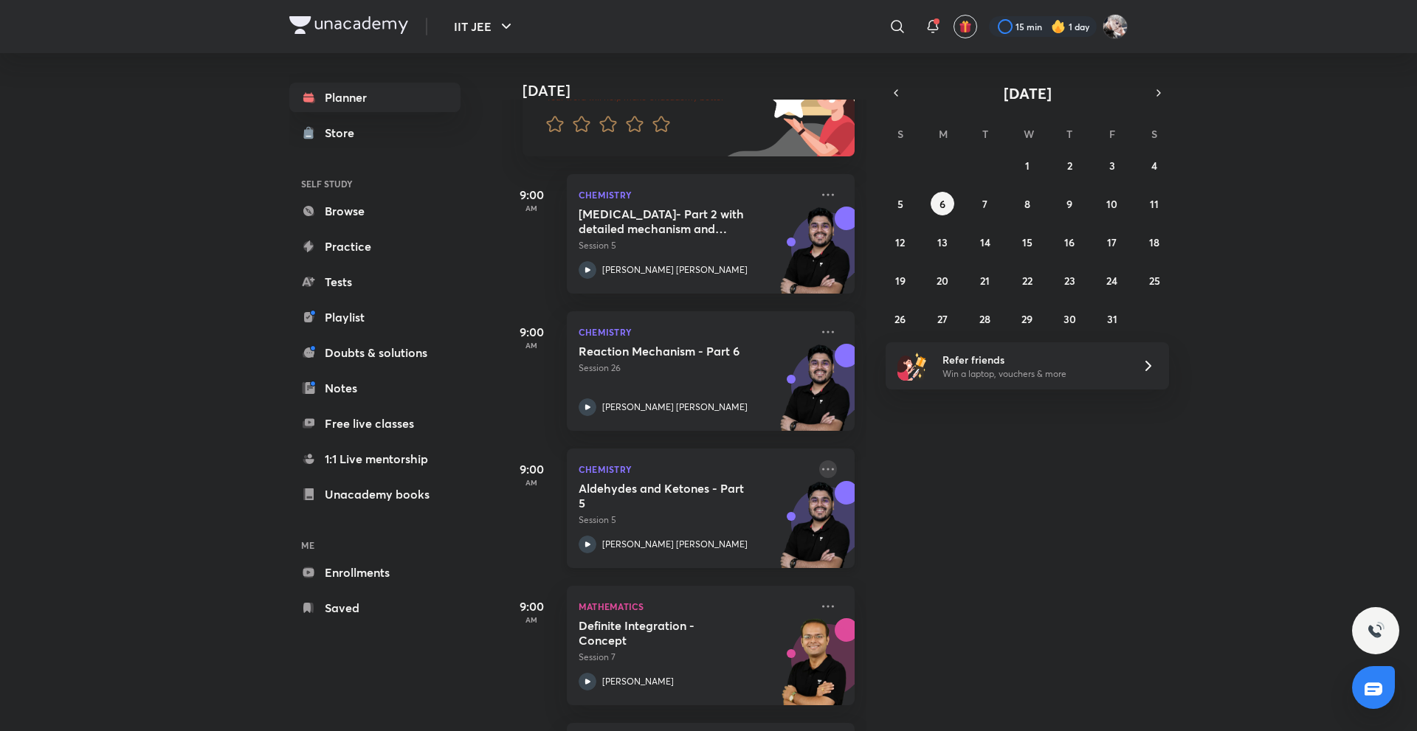
click at [819, 474] on icon at bounding box center [828, 470] width 18 height 18
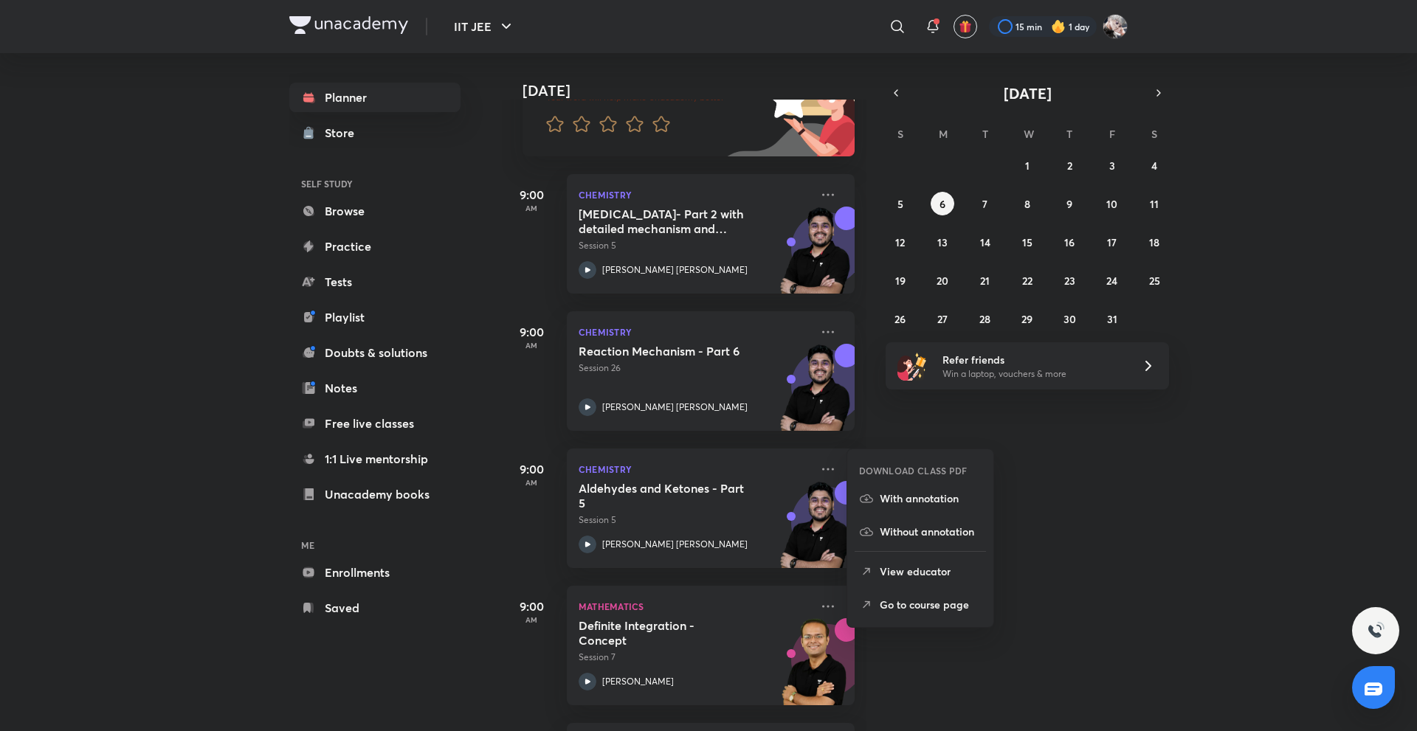
click at [878, 616] on li "Go to course page" at bounding box center [920, 604] width 146 height 33
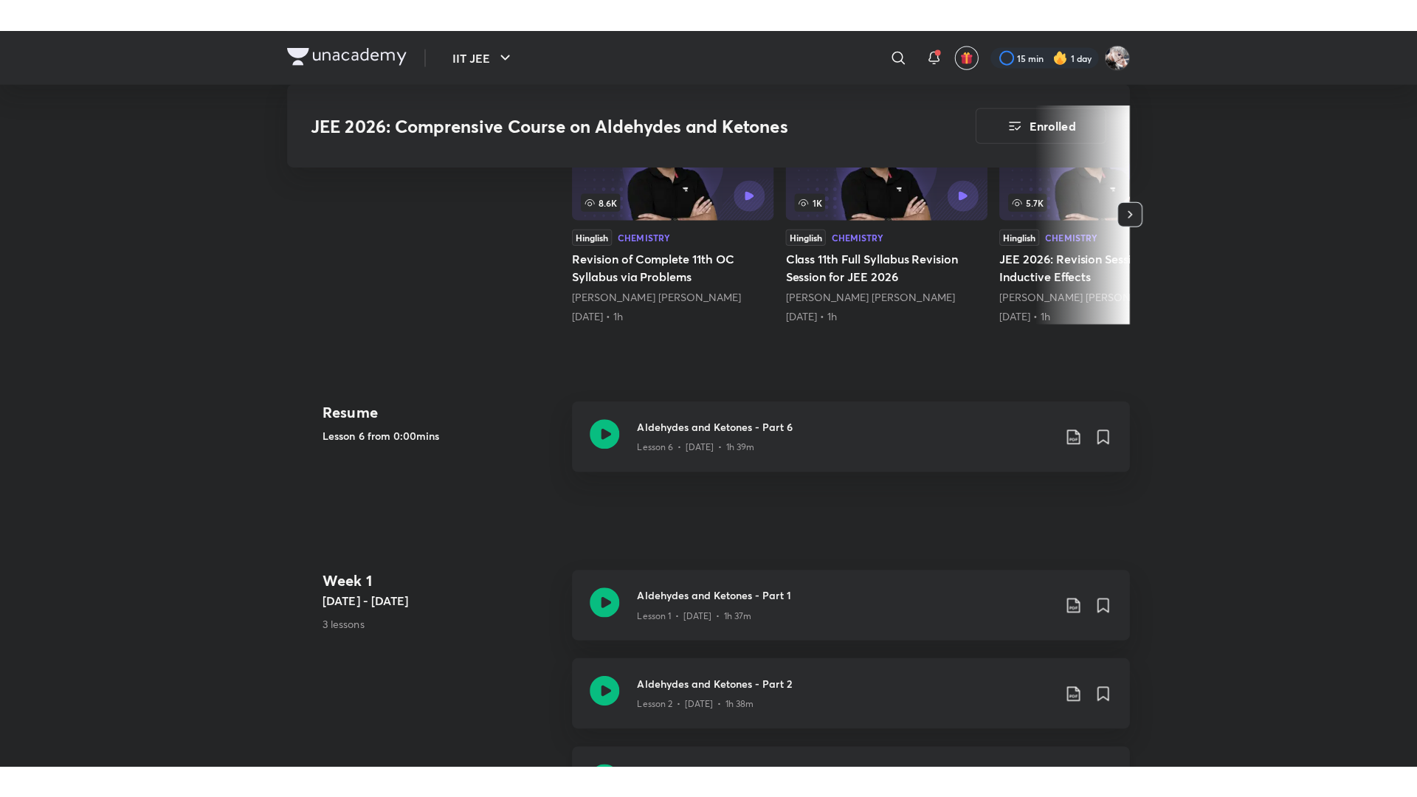
scroll to position [514, 0]
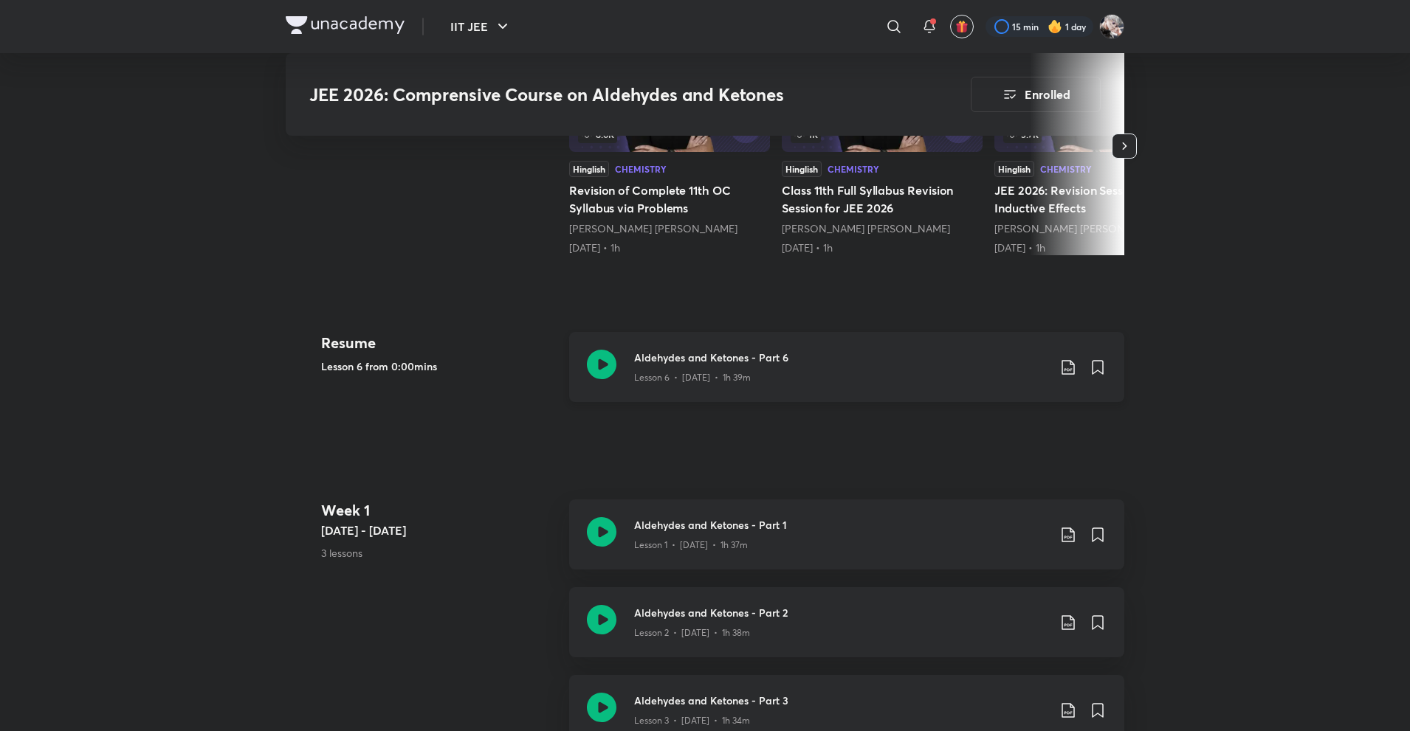
click at [690, 363] on h3 "Aldehydes and Ketones - Part 6" at bounding box center [840, 357] width 413 height 15
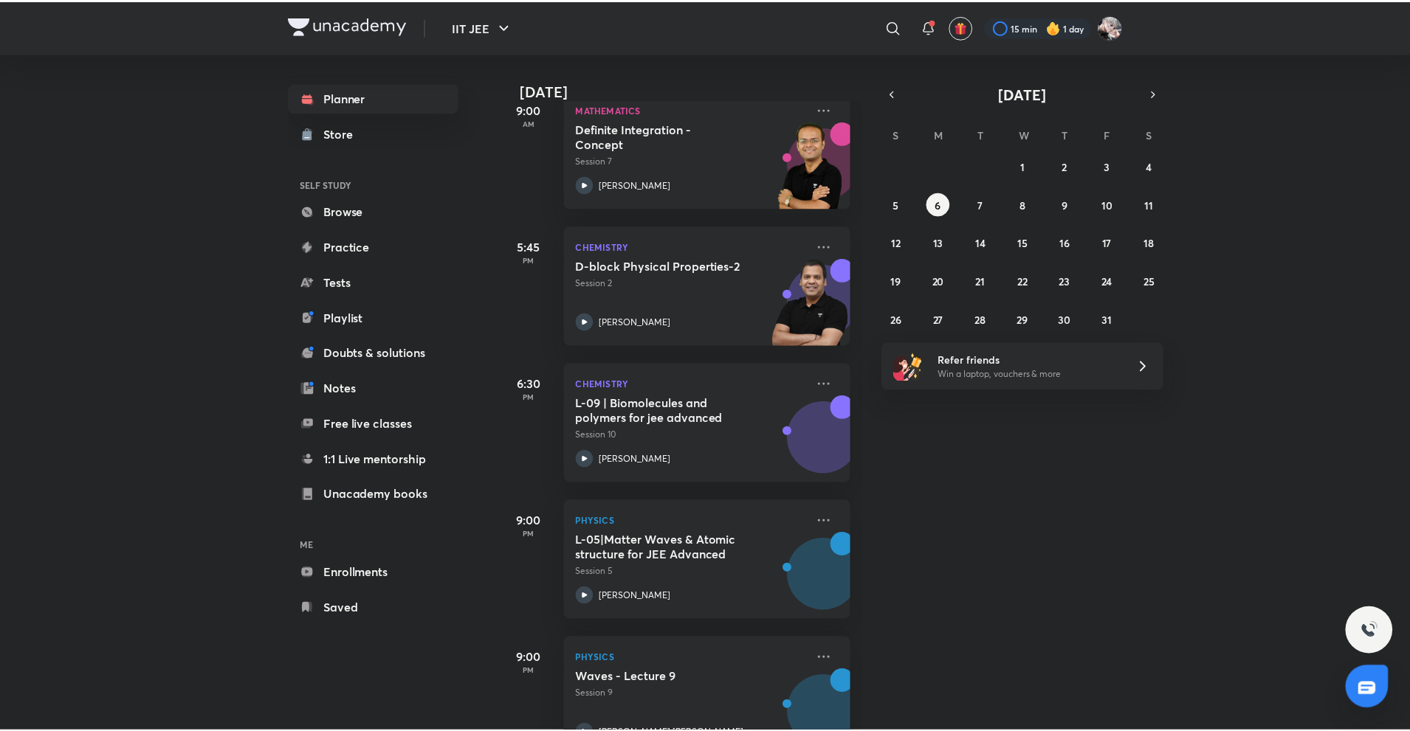
scroll to position [694, 0]
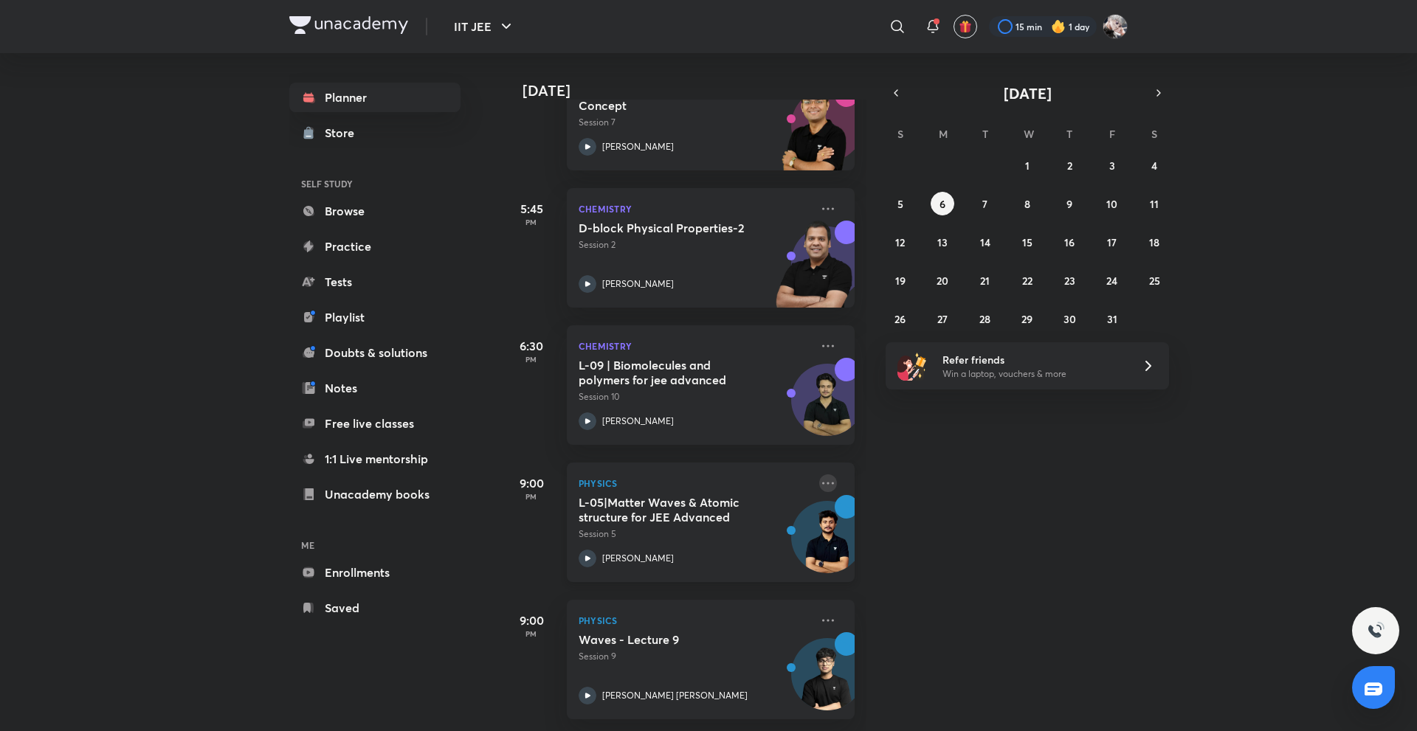
click at [821, 475] on icon at bounding box center [828, 484] width 18 height 18
click at [894, 552] on li "Go to course page" at bounding box center [920, 538] width 146 height 33
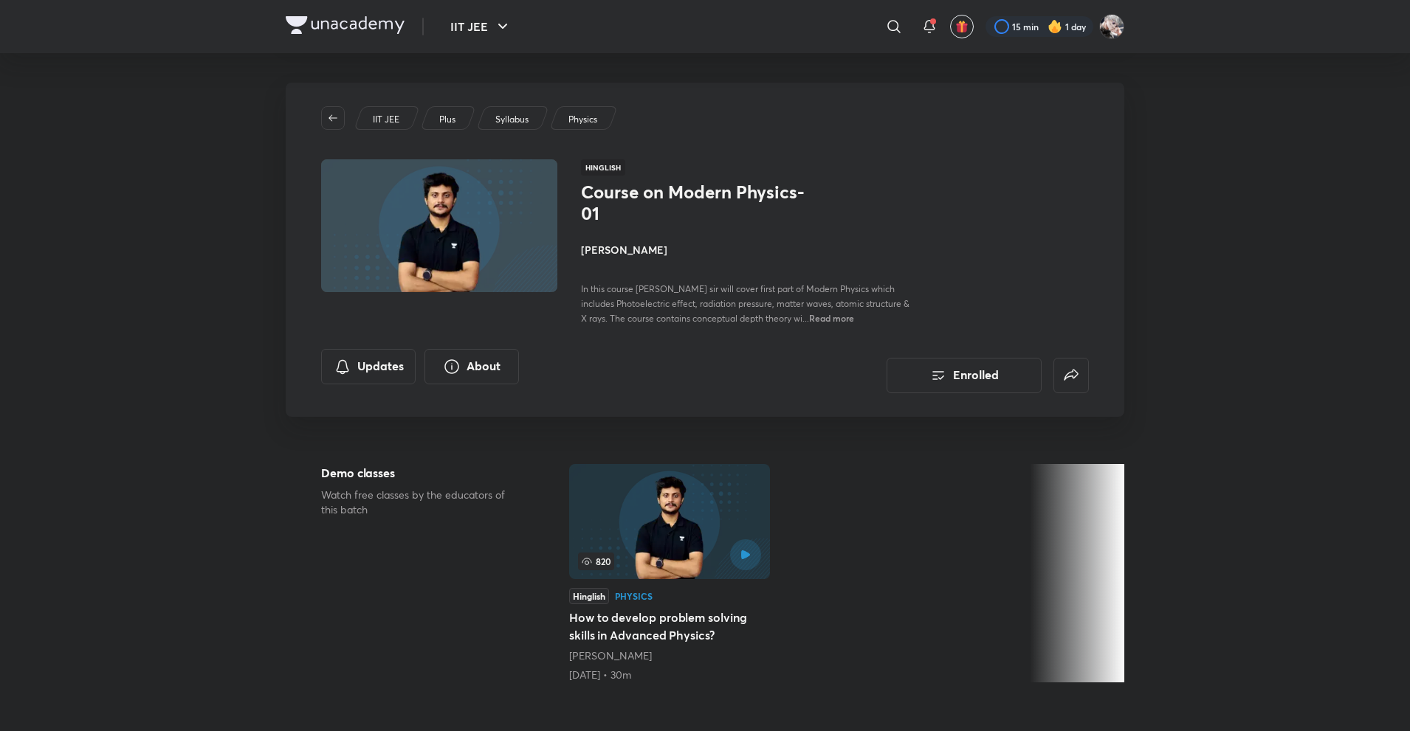
click at [622, 242] on h4 "[PERSON_NAME]" at bounding box center [746, 249] width 331 height 15
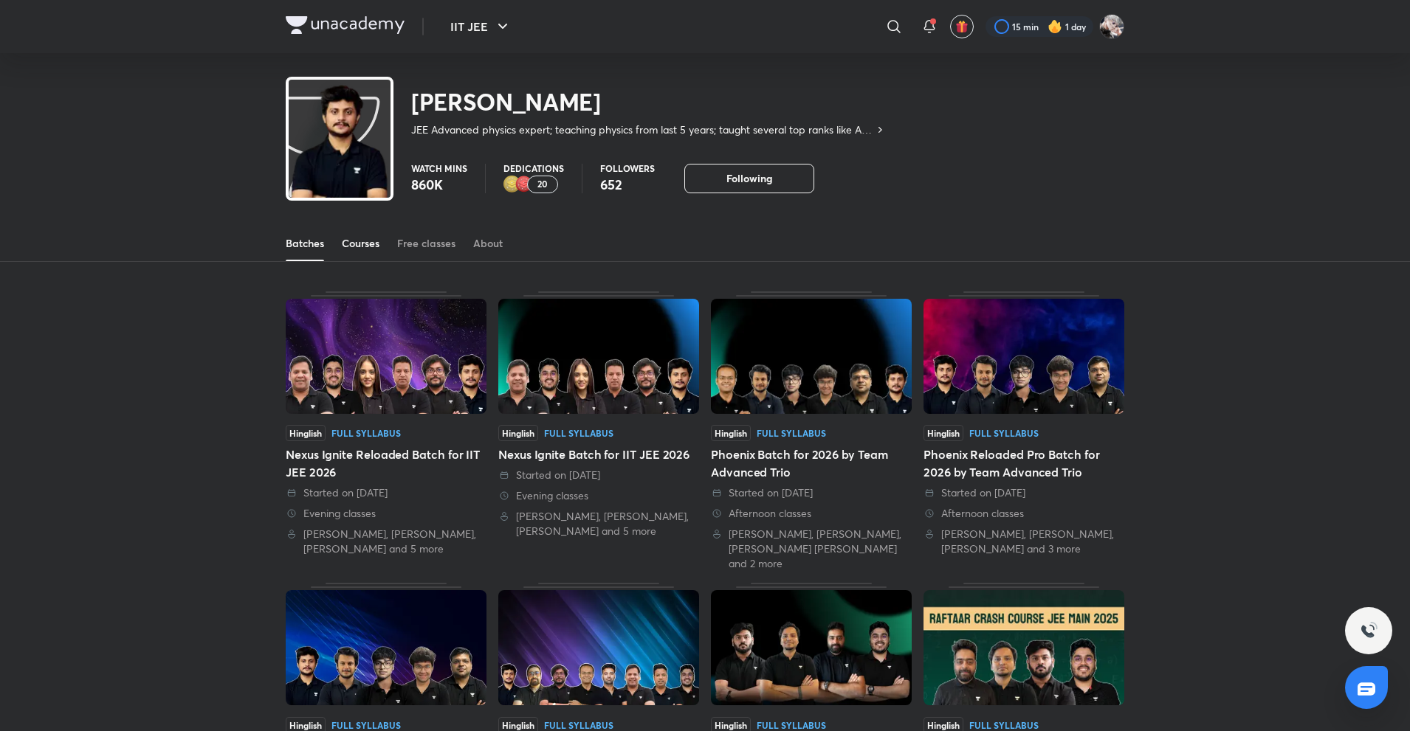
click at [362, 250] on div "Courses" at bounding box center [361, 243] width 38 height 15
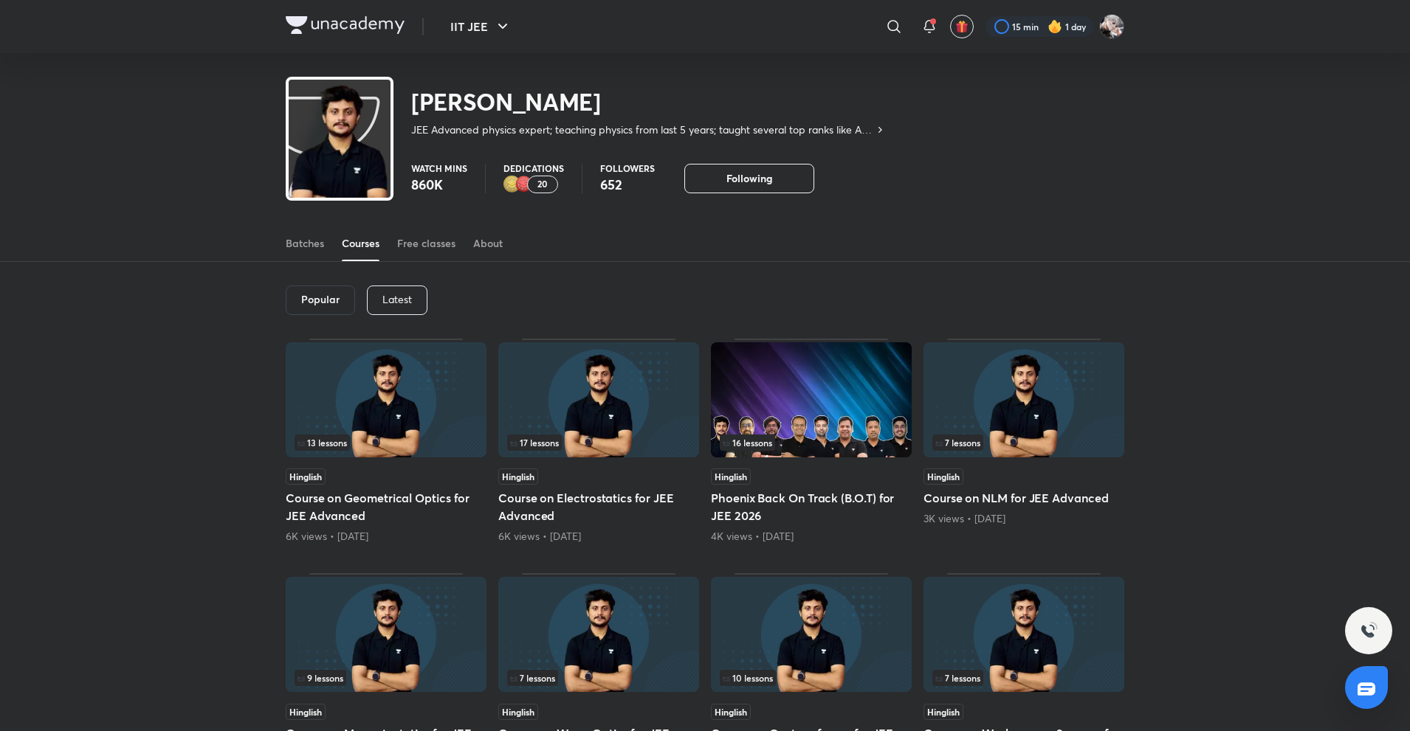
click at [381, 310] on div "Latest" at bounding box center [397, 301] width 61 height 30
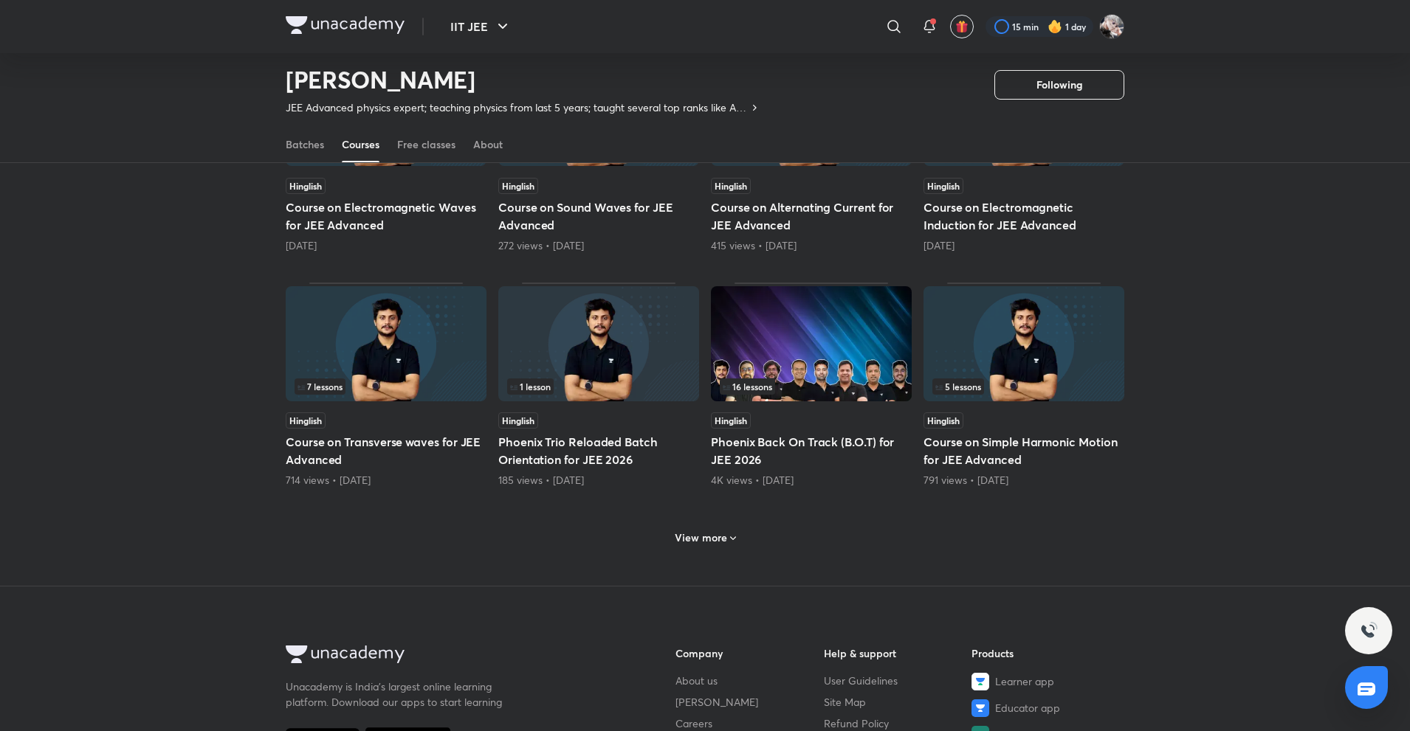
scroll to position [483, 0]
click at [677, 525] on div "View more" at bounding box center [705, 536] width 838 height 38
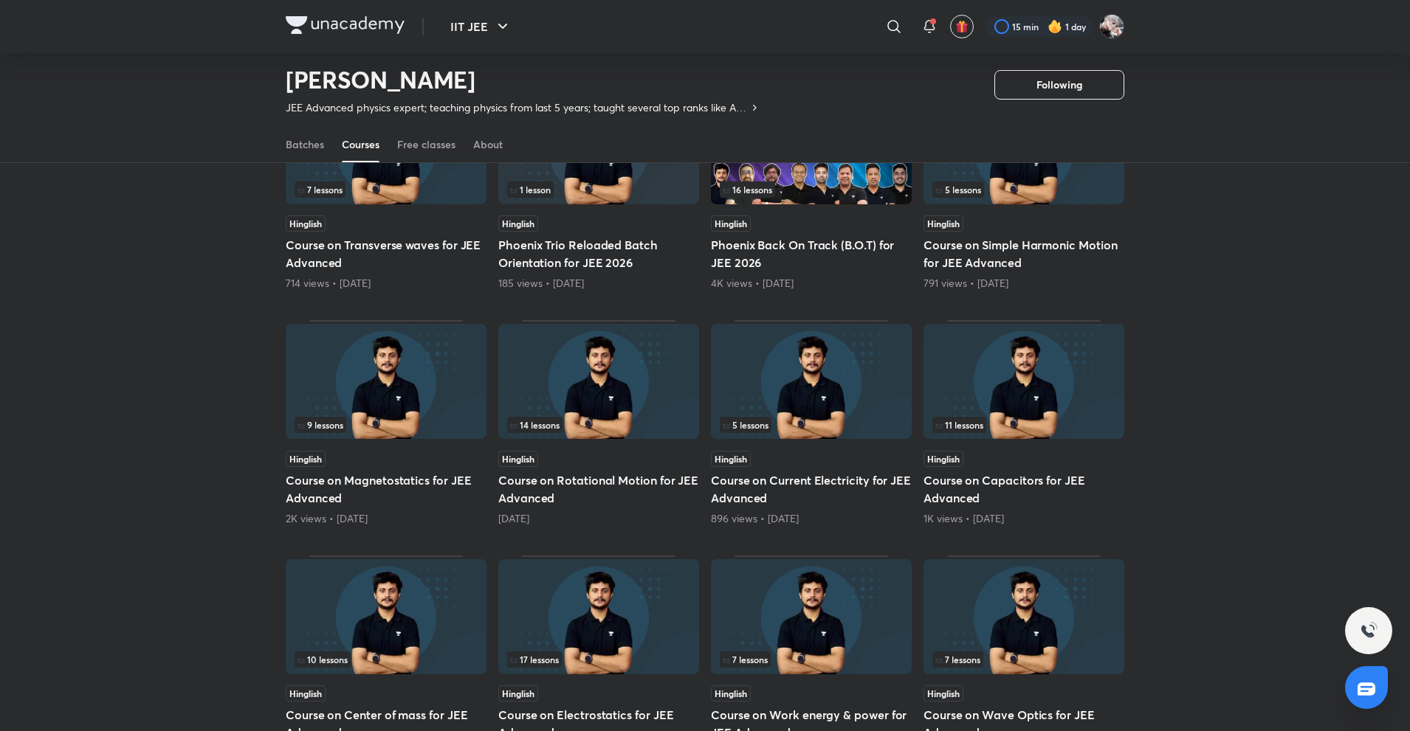
scroll to position [680, 0]
click at [1027, 433] on img at bounding box center [1023, 380] width 201 height 115
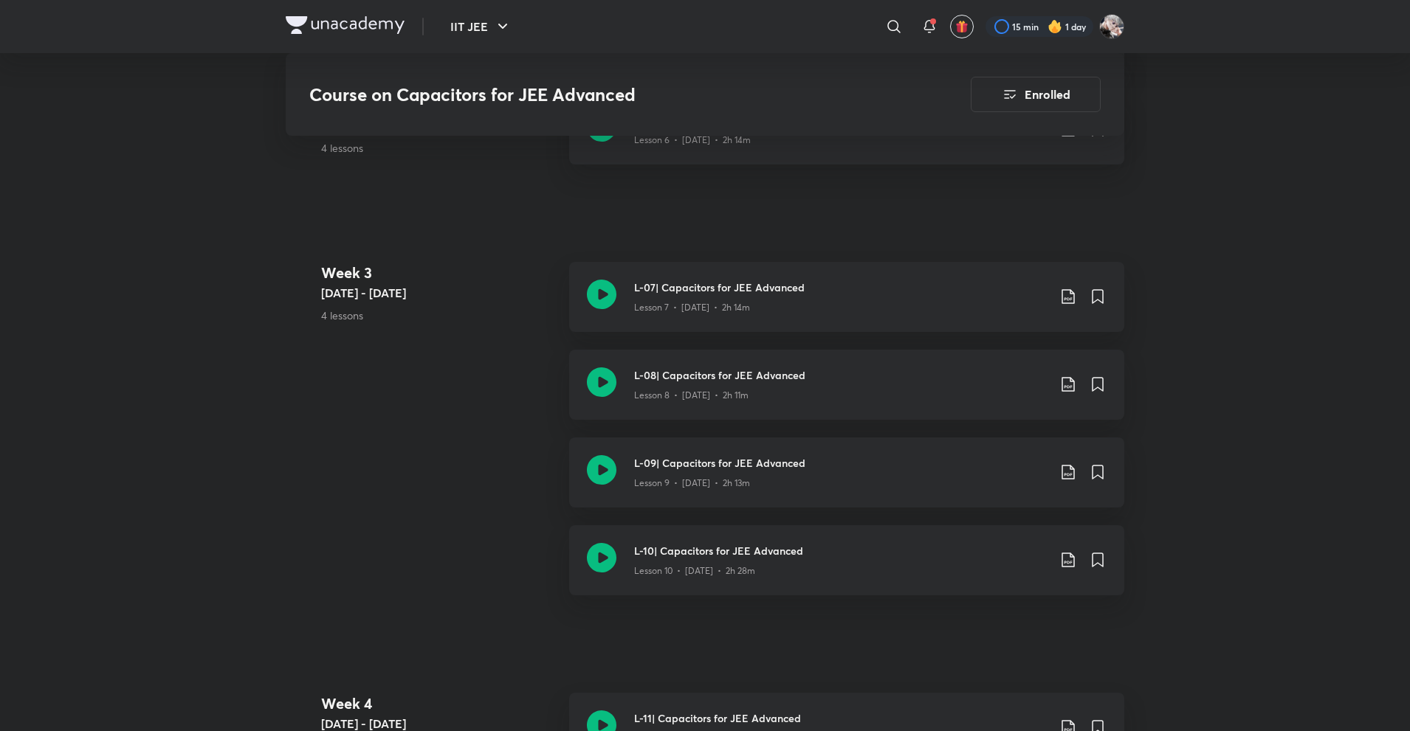
scroll to position [1271, 0]
click at [306, 22] on img at bounding box center [345, 25] width 119 height 18
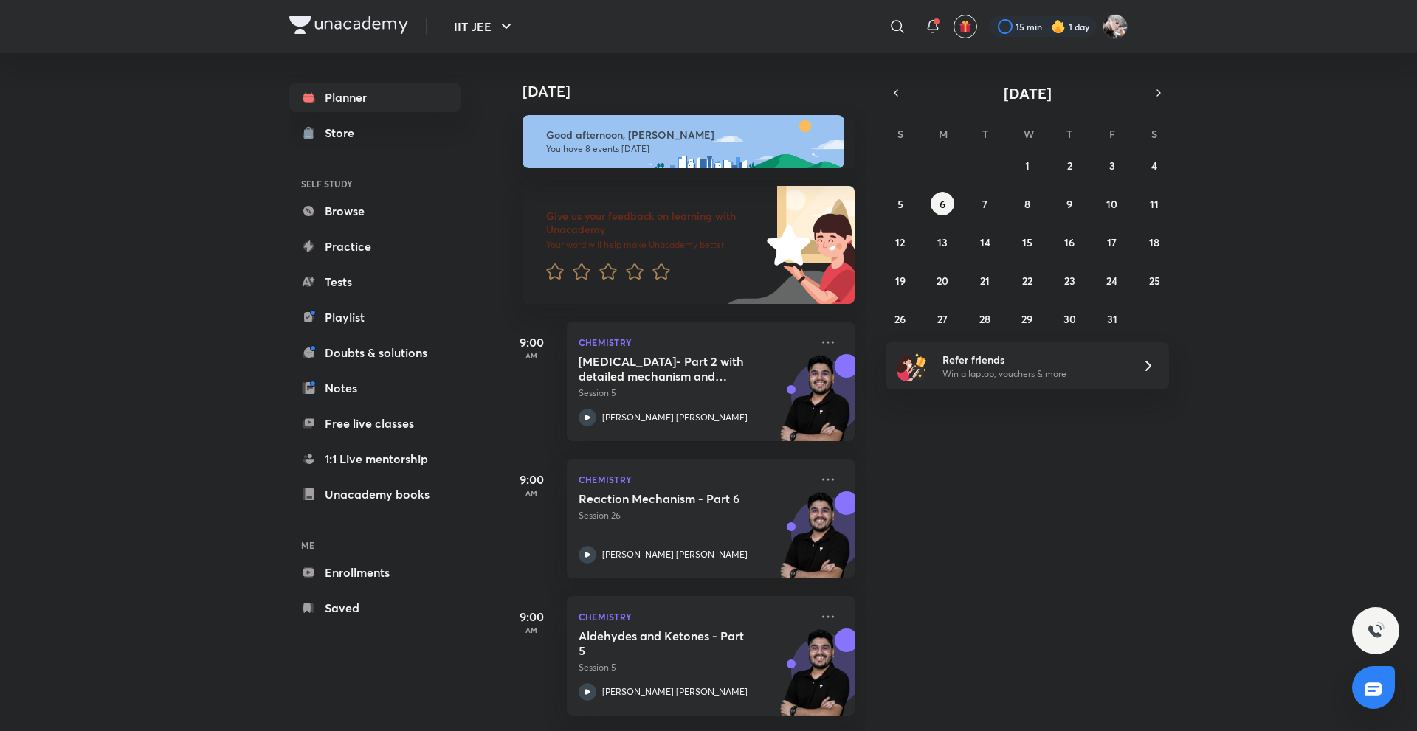
click at [402, 557] on h6 "ME" at bounding box center [374, 545] width 171 height 25
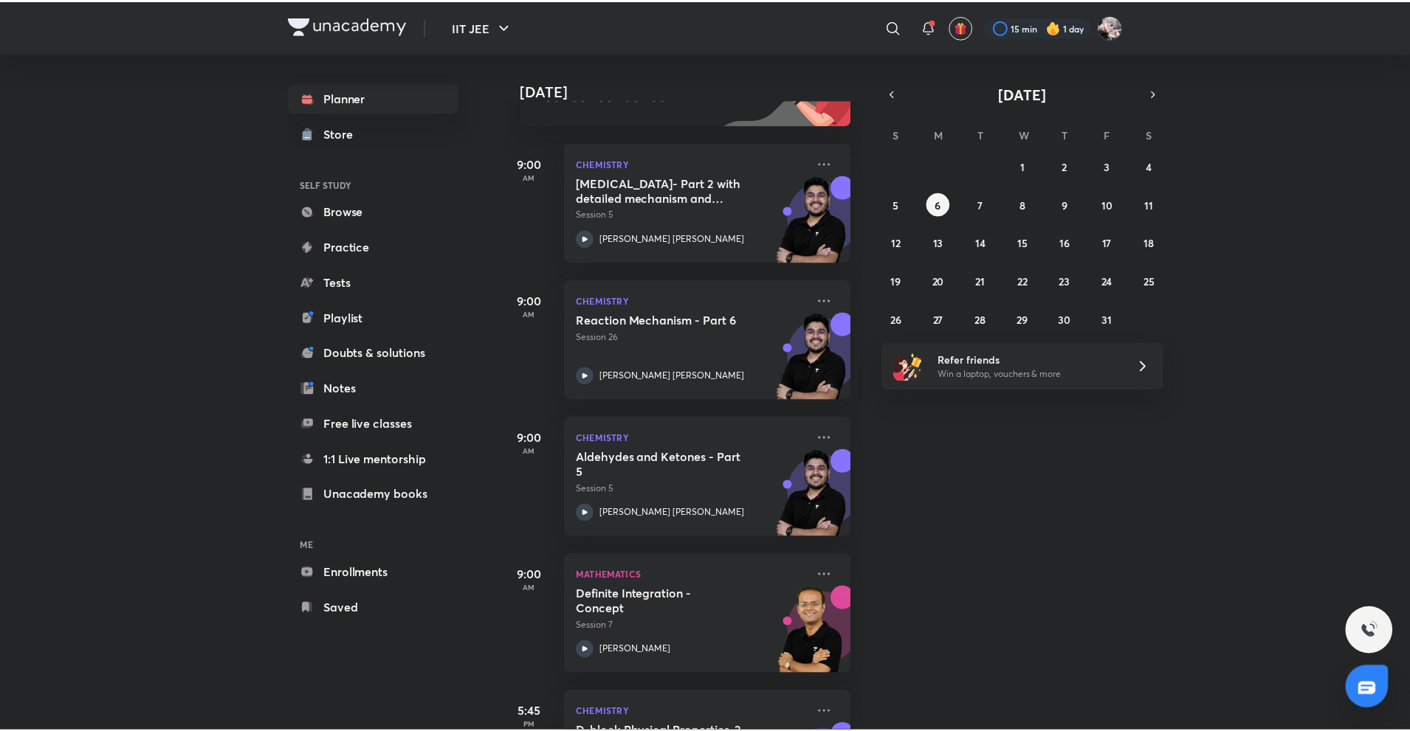
scroll to position [180, 0]
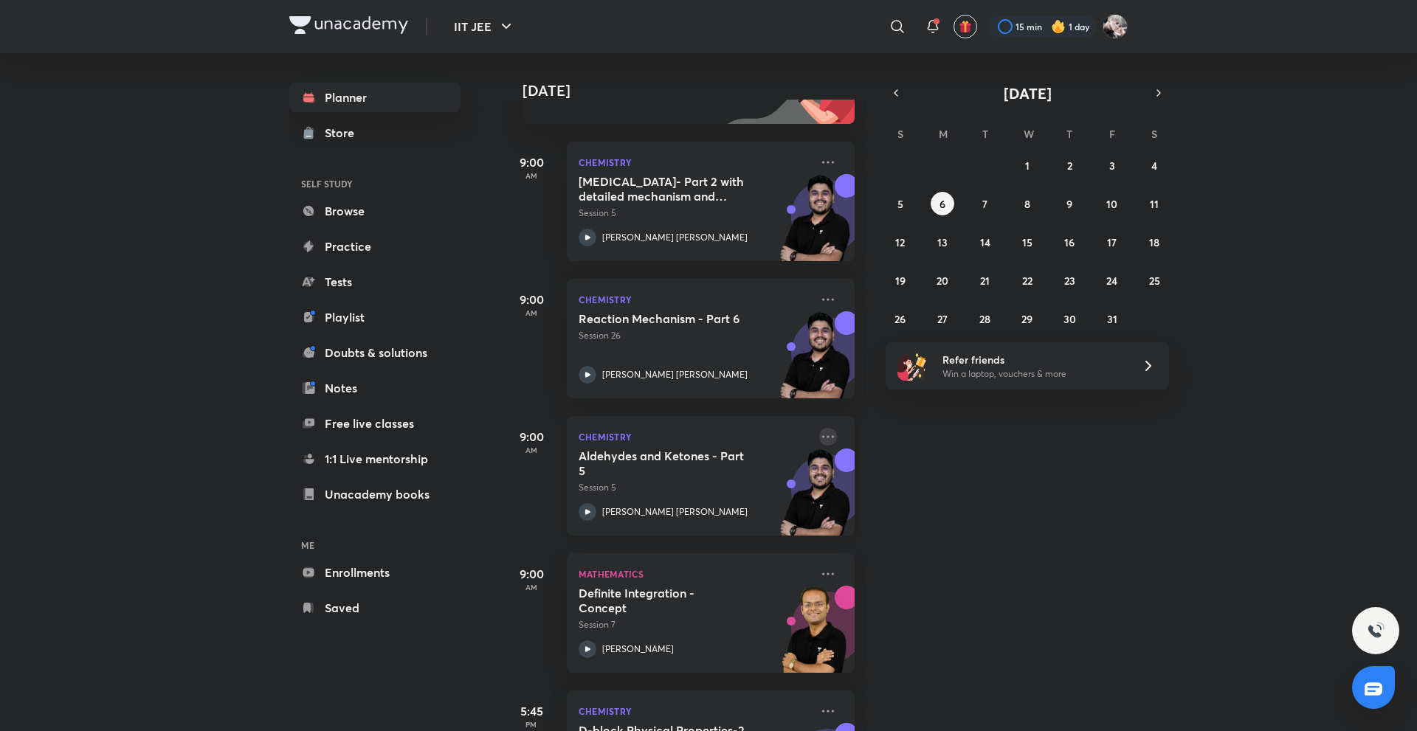
click at [821, 434] on icon at bounding box center [828, 437] width 18 height 18
click at [1128, 511] on div "[DATE] Good afternoon, [PERSON_NAME] You have 8 events [DATE] Give us your feed…" at bounding box center [958, 392] width 912 height 678
click at [898, 20] on icon at bounding box center [898, 27] width 18 height 18
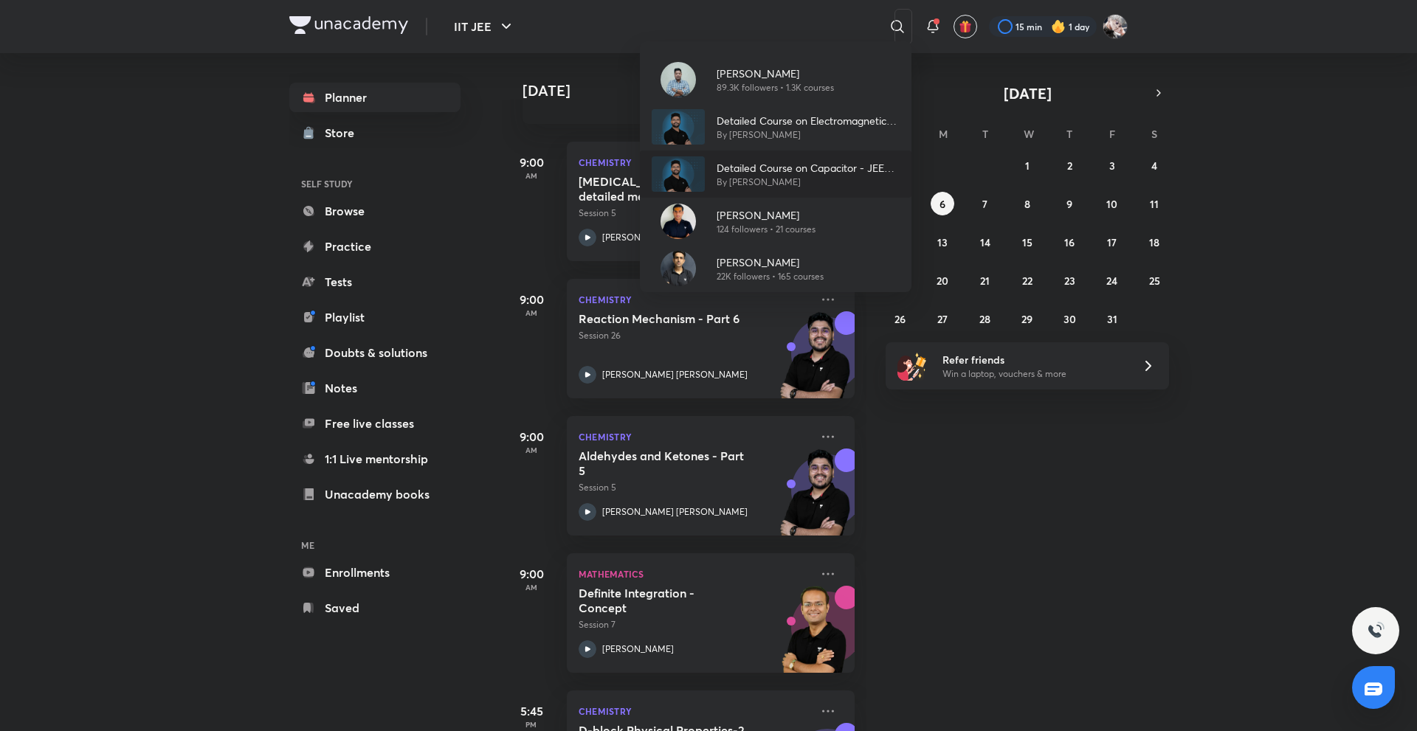
click at [760, 186] on p "By [PERSON_NAME]" at bounding box center [808, 182] width 183 height 13
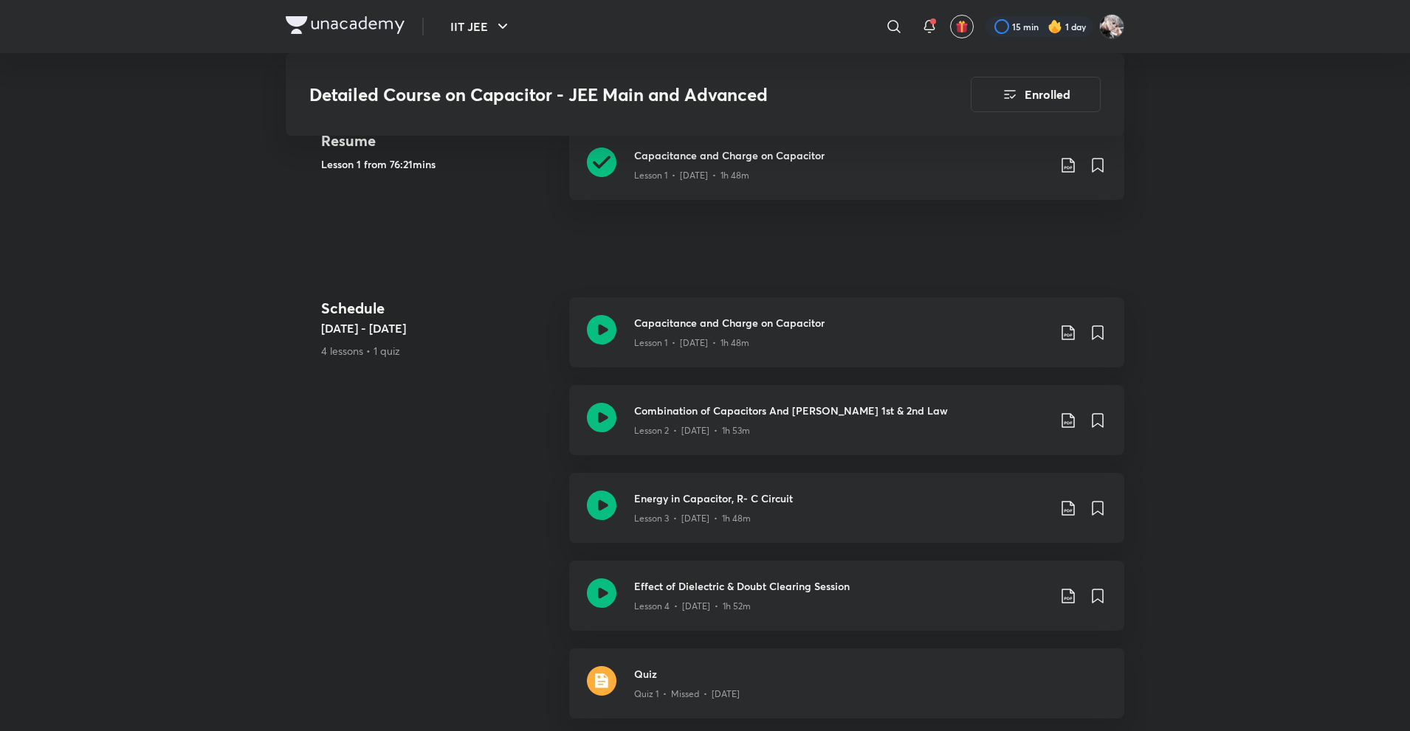
scroll to position [738, 0]
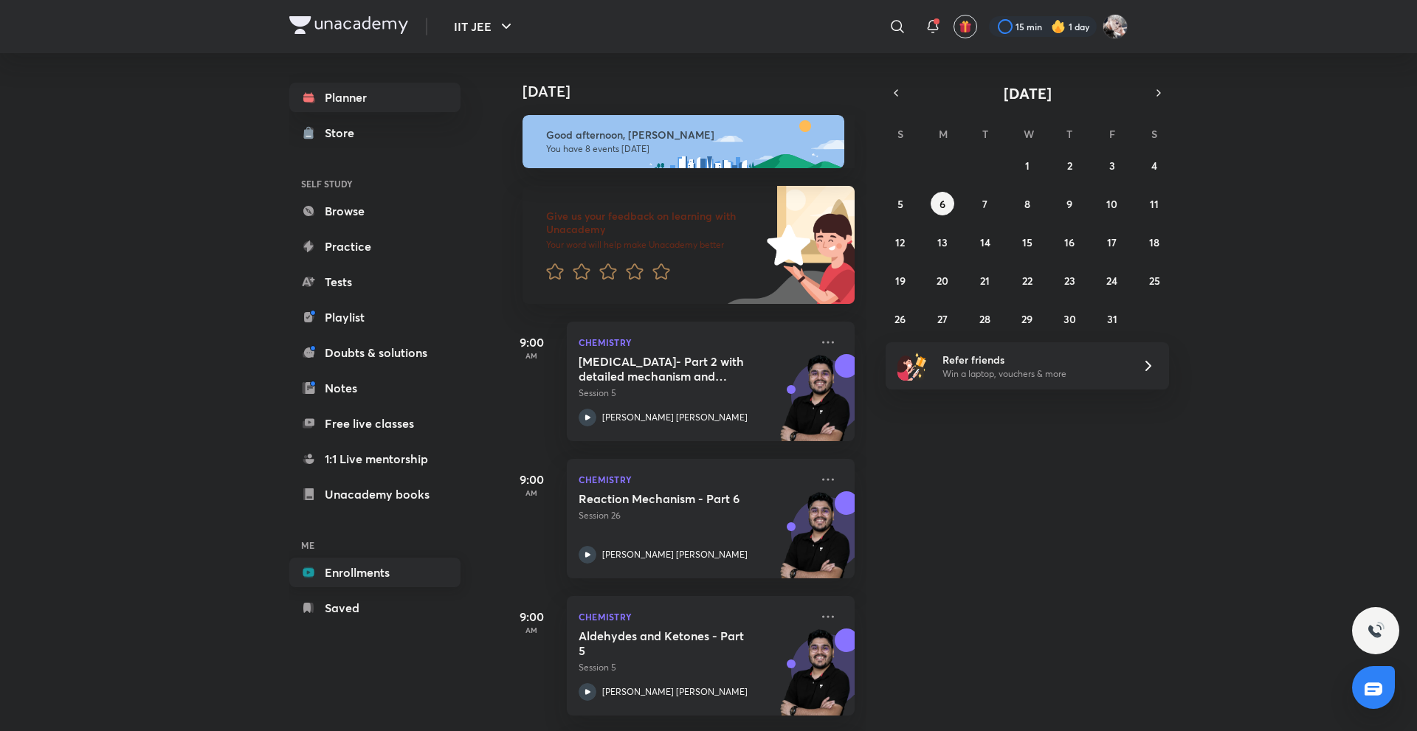
click at [359, 565] on link "Enrollments" at bounding box center [374, 573] width 171 height 30
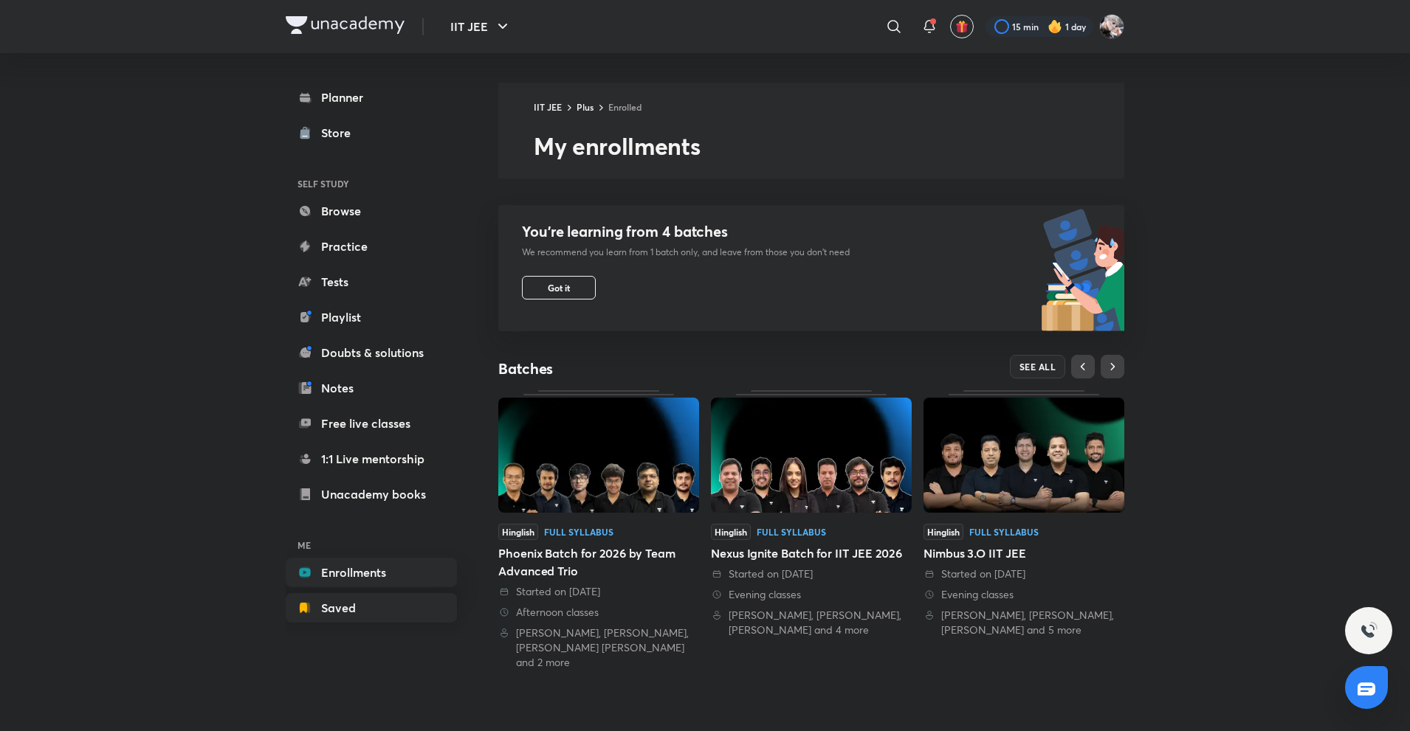
click at [351, 599] on link "Saved" at bounding box center [371, 608] width 171 height 30
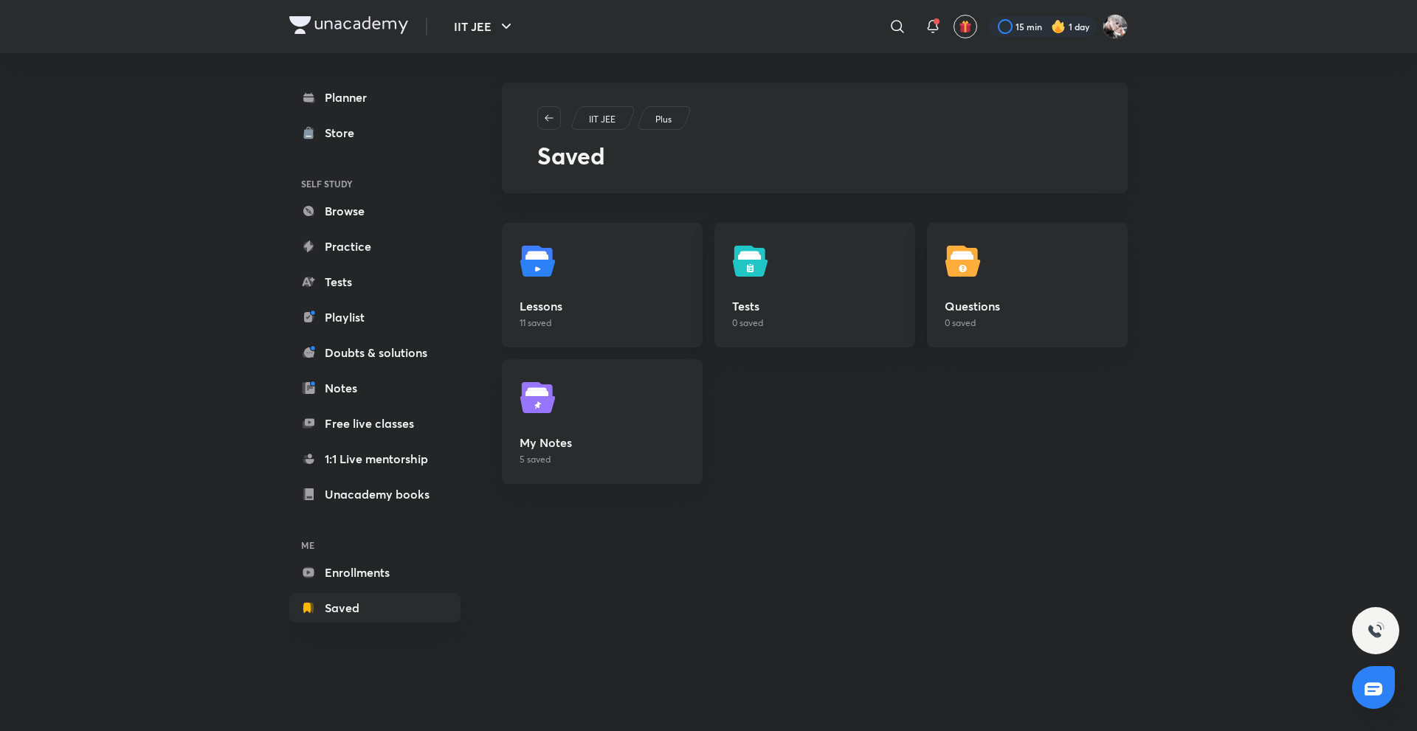
click at [589, 305] on h5 "Lessons" at bounding box center [602, 306] width 165 height 18
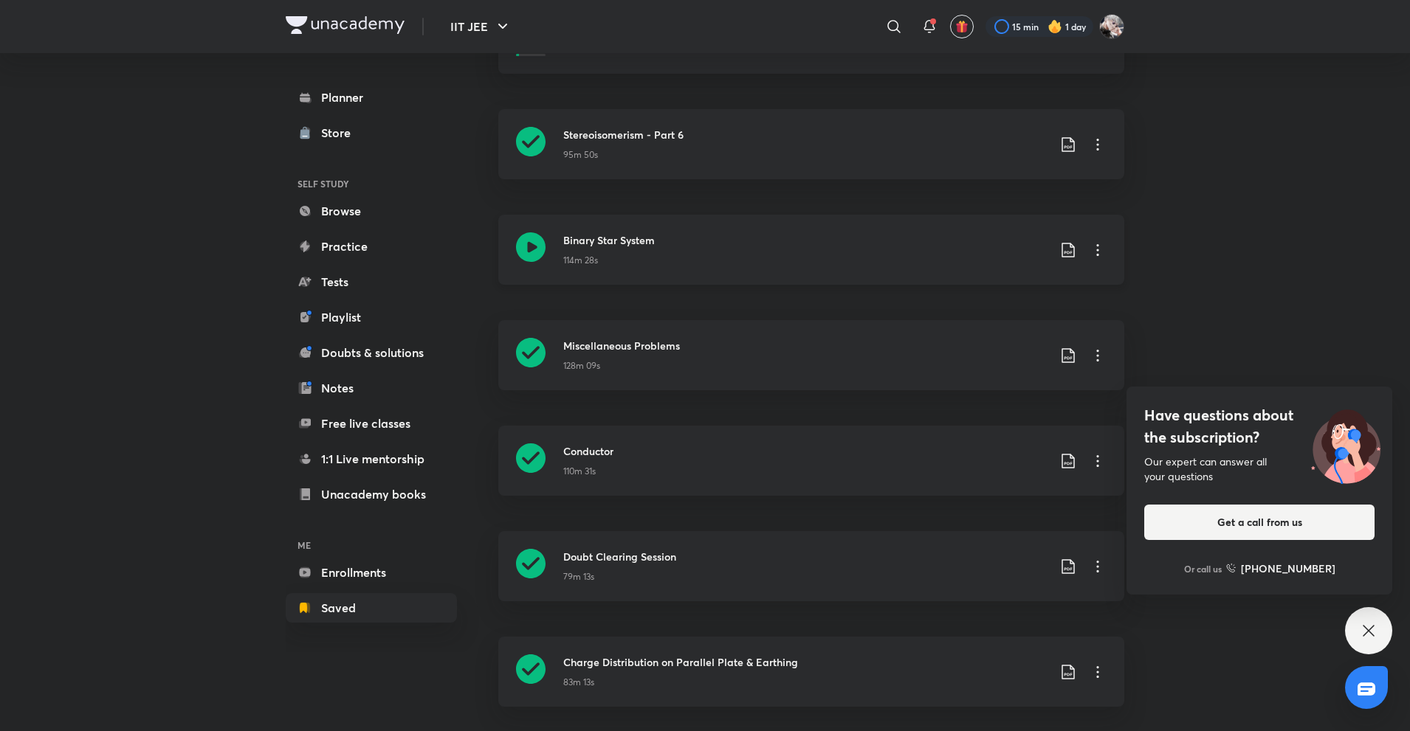
scroll to position [680, 0]
click at [1098, 459] on icon at bounding box center [1098, 461] width 18 height 18
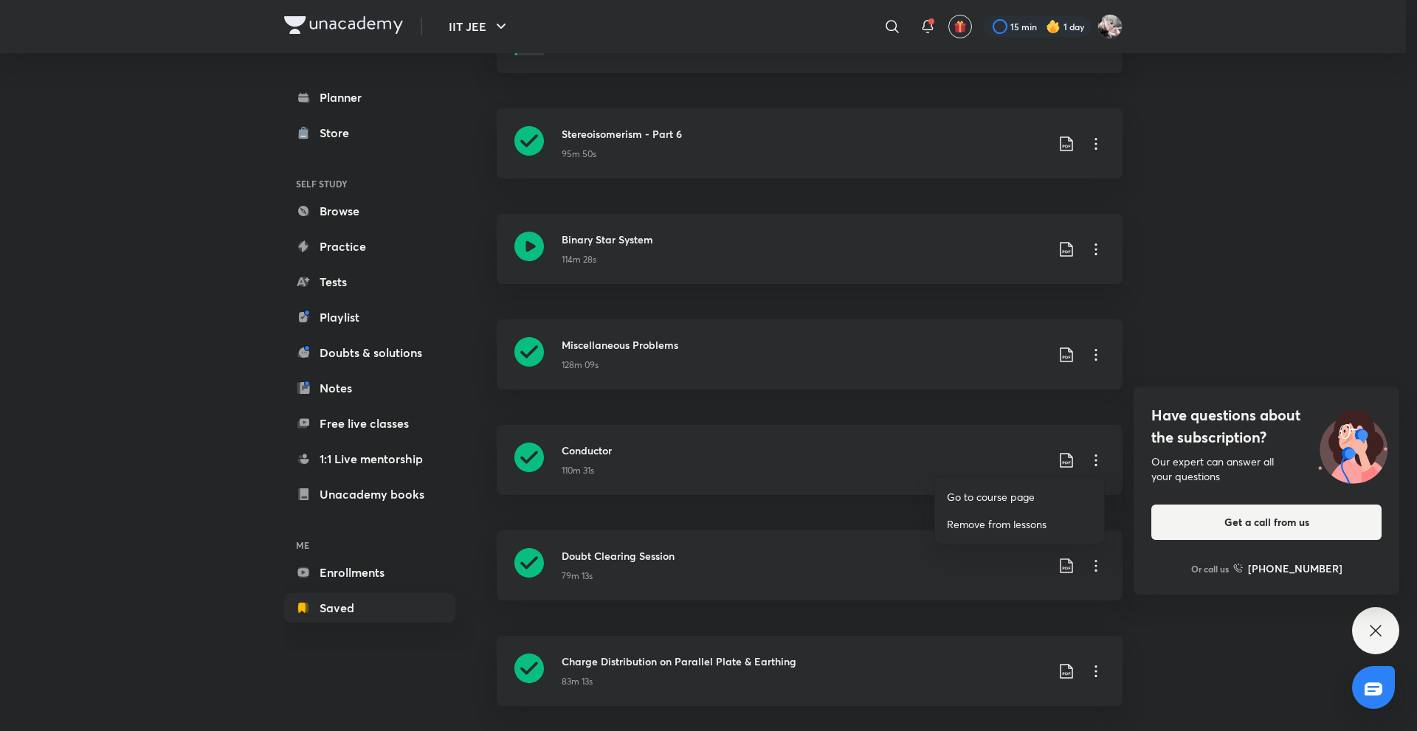
click at [976, 501] on p "Go to course page" at bounding box center [991, 496] width 88 height 15
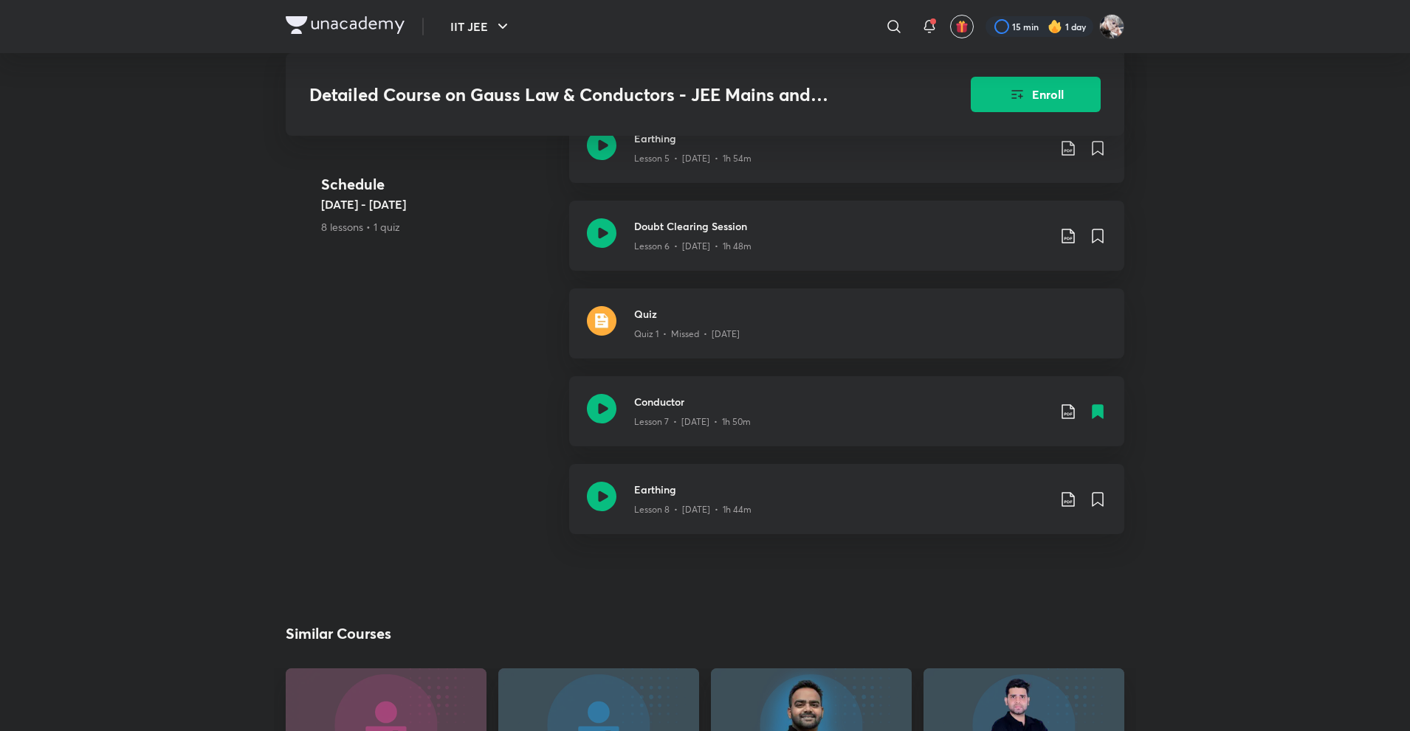
scroll to position [1216, 0]
click at [646, 463] on div "Earthing Lesson 8 • [DATE] • 1h 44m" at bounding box center [846, 498] width 555 height 70
